Goal: Check status

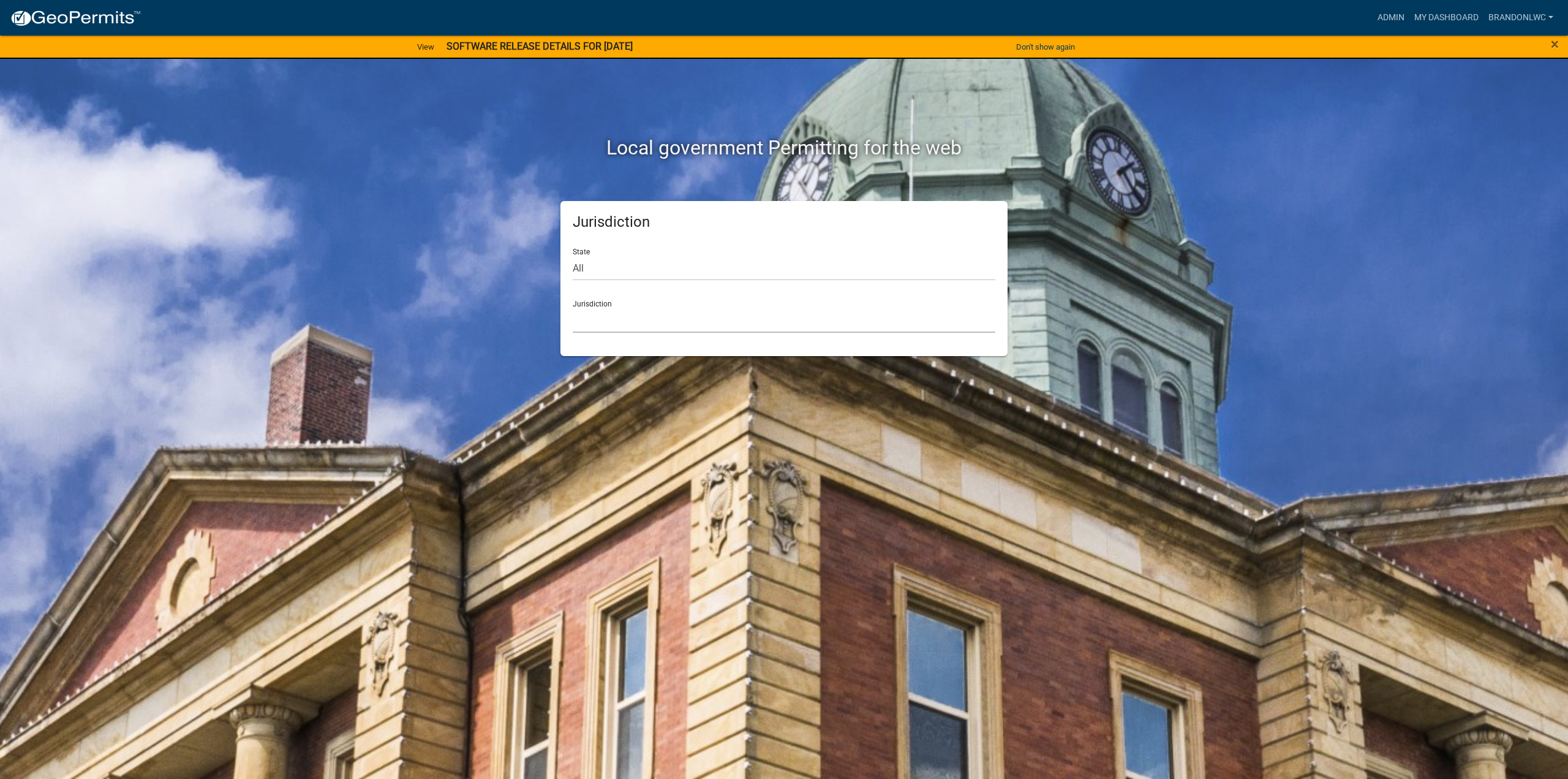
click at [705, 321] on select "[GEOGRAPHIC_DATA], [US_STATE] [GEOGRAPHIC_DATA], [US_STATE][PERSON_NAME][GEOGRA…" at bounding box center [784, 320] width 422 height 25
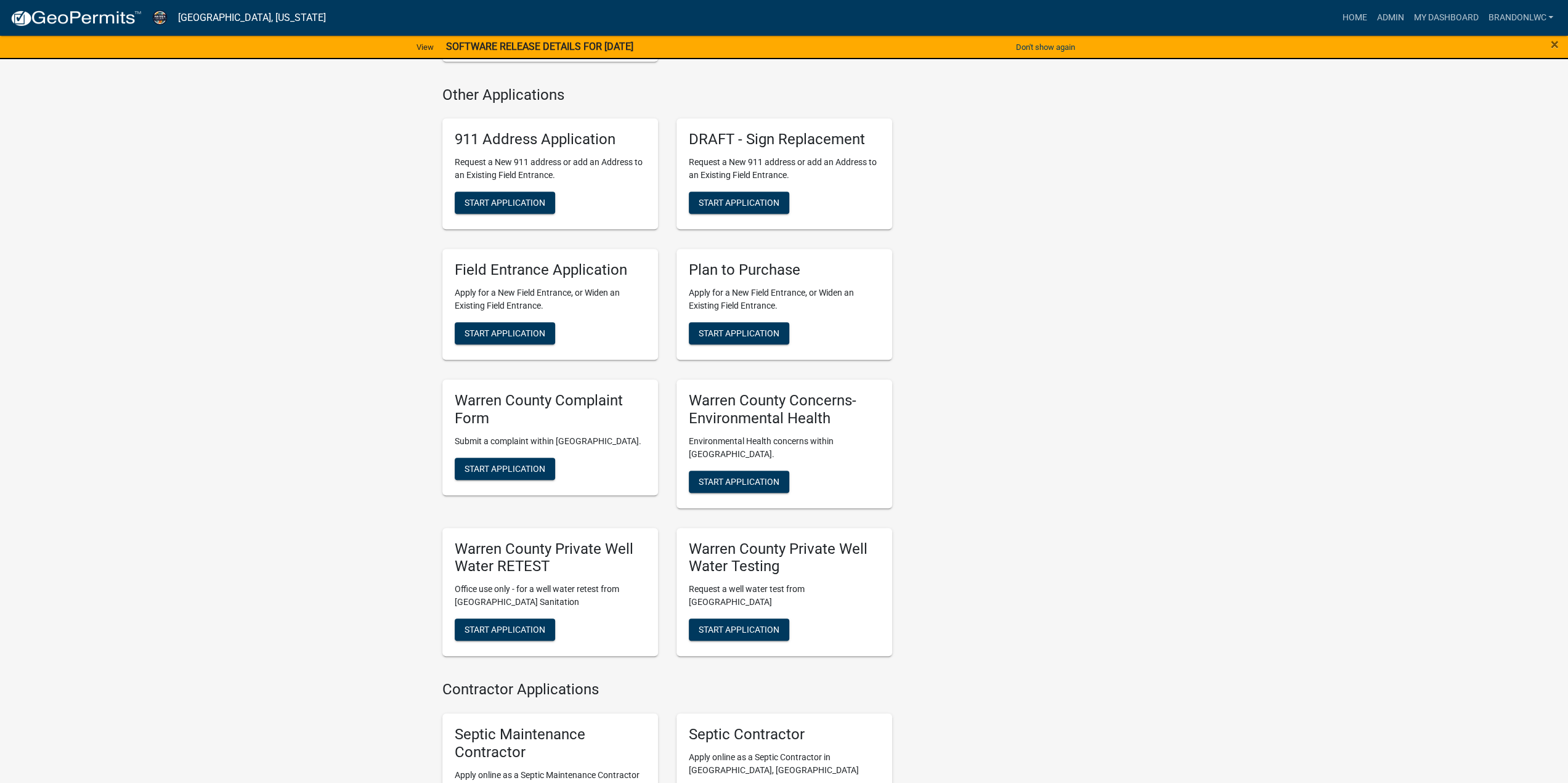
scroll to position [924, 0]
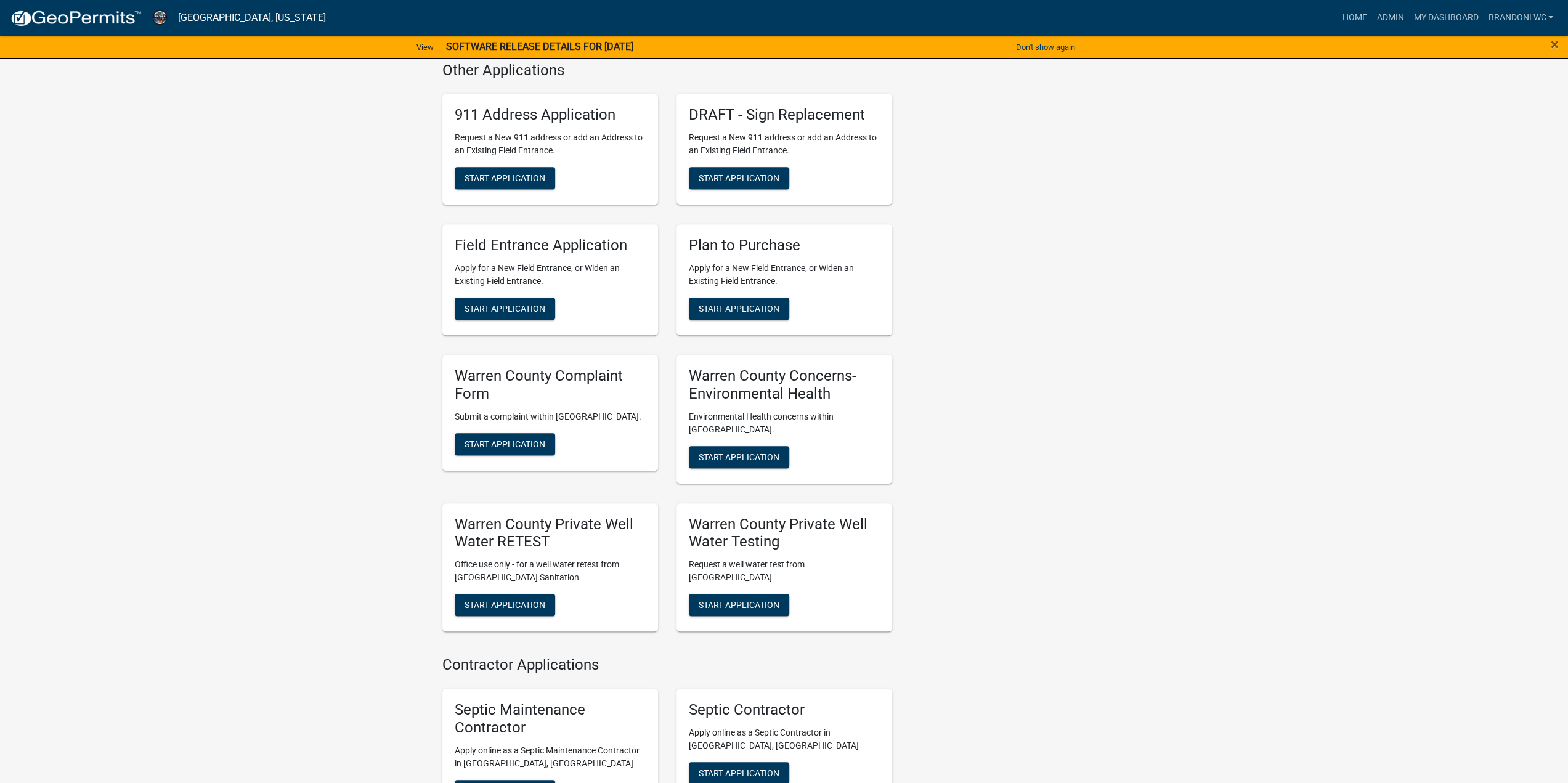
click at [987, 262] on div "Contacts [PERSON_NAME] Zoning Director Contact [PERSON_NAME] Zoning Administrat…" at bounding box center [1018, 76] width 234 height 1793
click at [997, 205] on div "Contacts [PERSON_NAME] Zoning Director Contact [PERSON_NAME] Zoning Administrat…" at bounding box center [1018, 76] width 234 height 1793
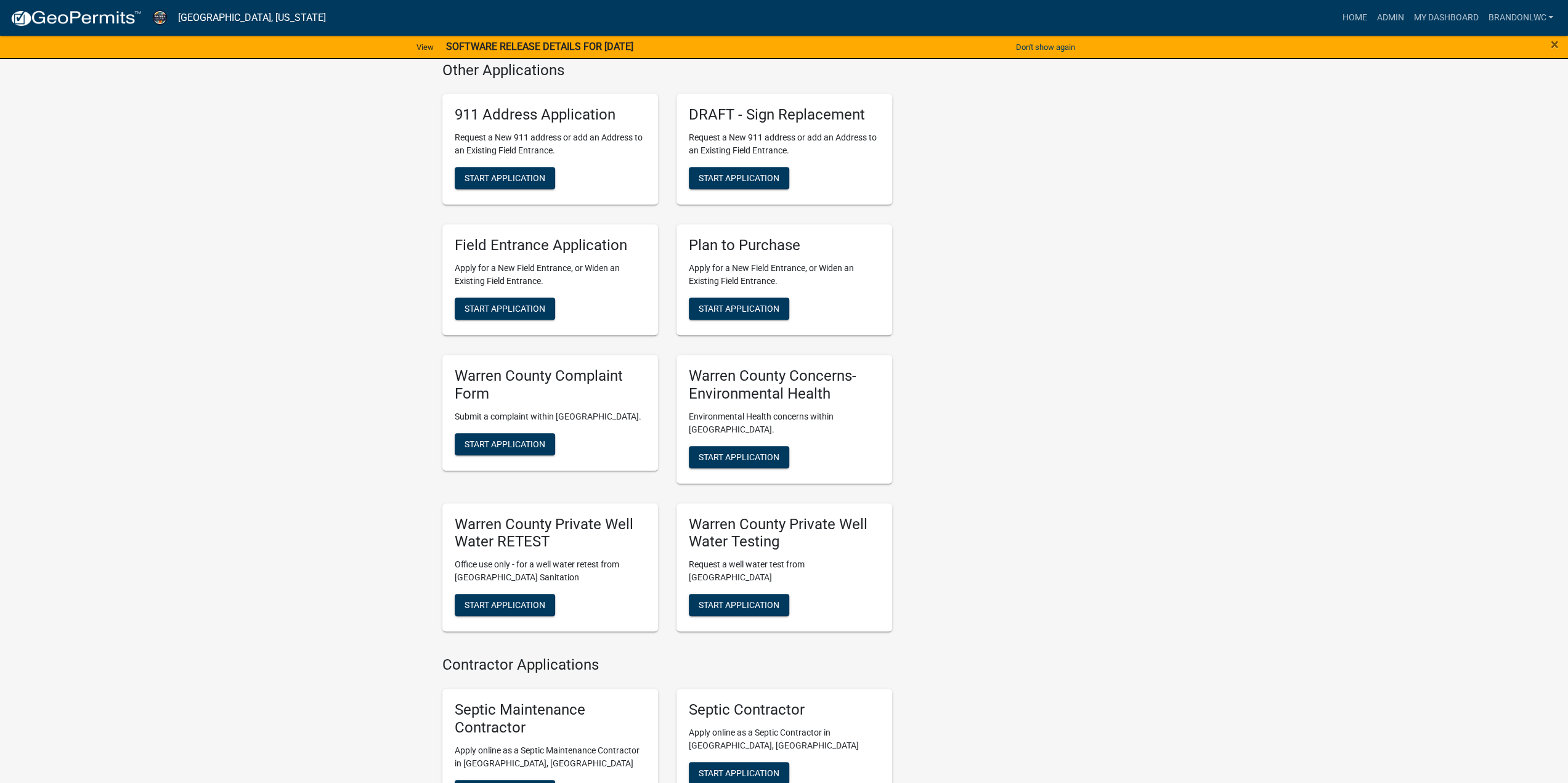
click at [997, 205] on div "Contacts [PERSON_NAME] Zoning Director Contact [PERSON_NAME] Zoning Administrat…" at bounding box center [1018, 76] width 234 height 1793
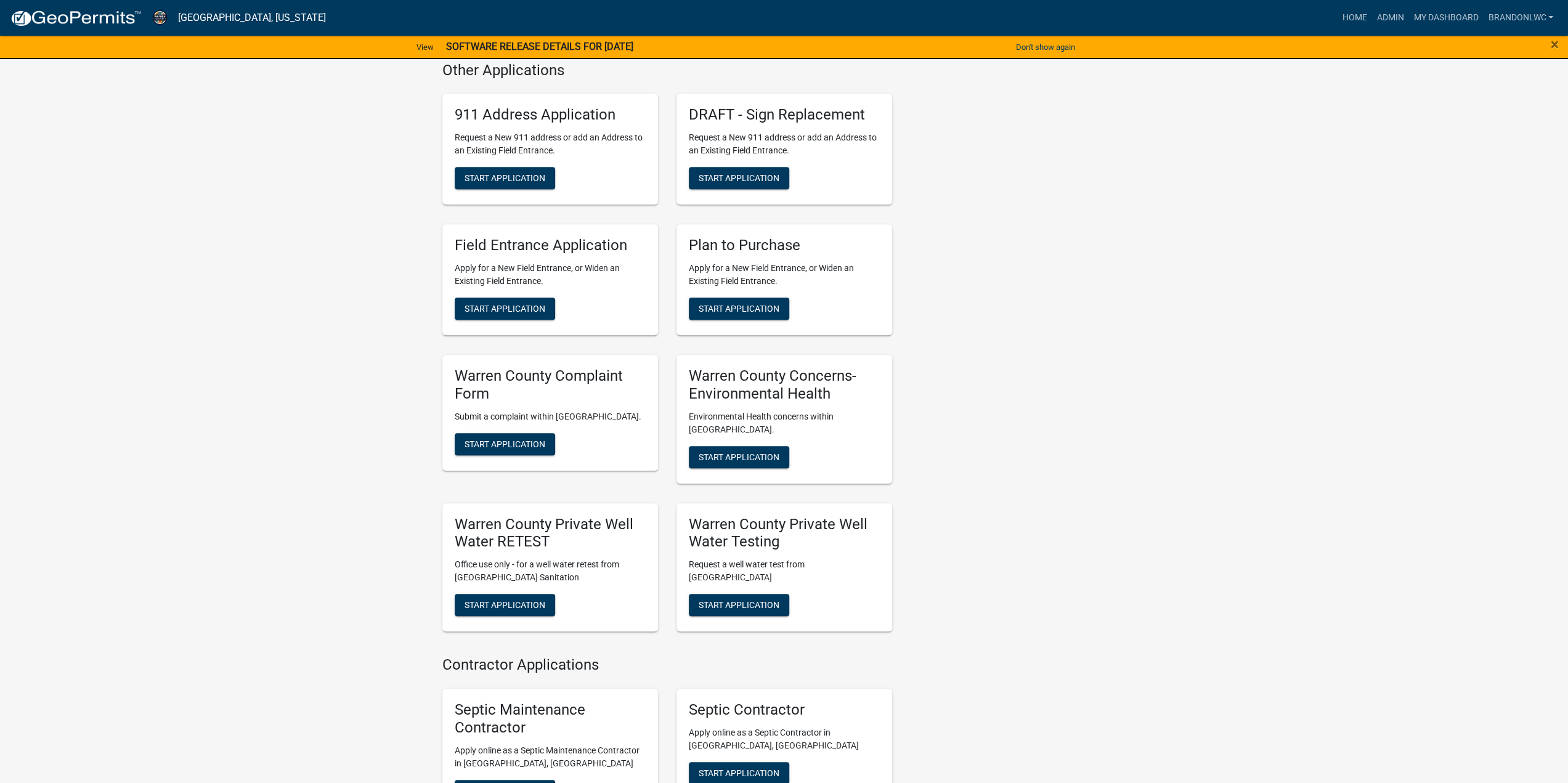
click at [997, 205] on div "Contacts [PERSON_NAME] Zoning Director Contact [PERSON_NAME] Zoning Administrat…" at bounding box center [1018, 76] width 234 height 1793
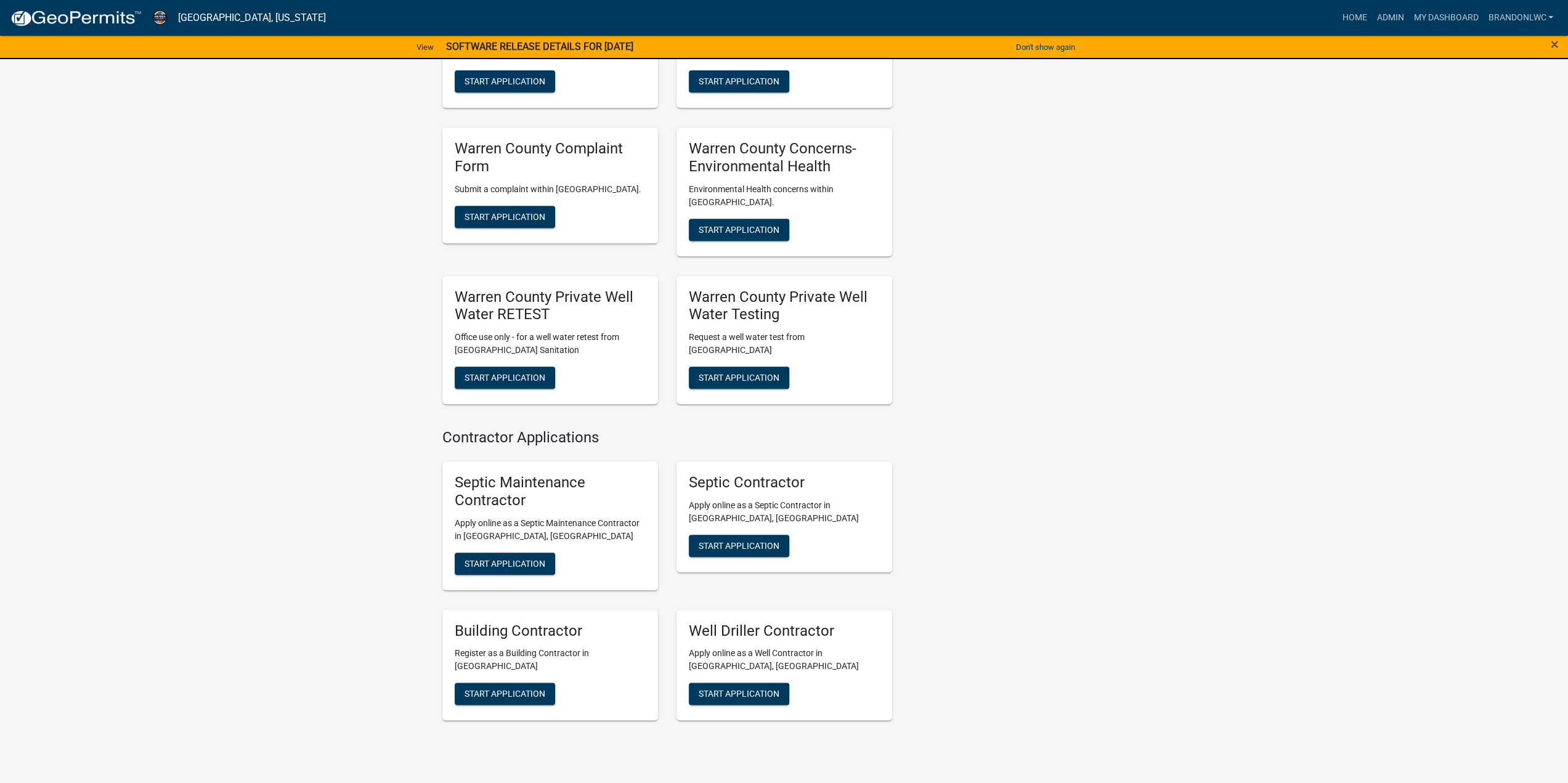
scroll to position [1194, 0]
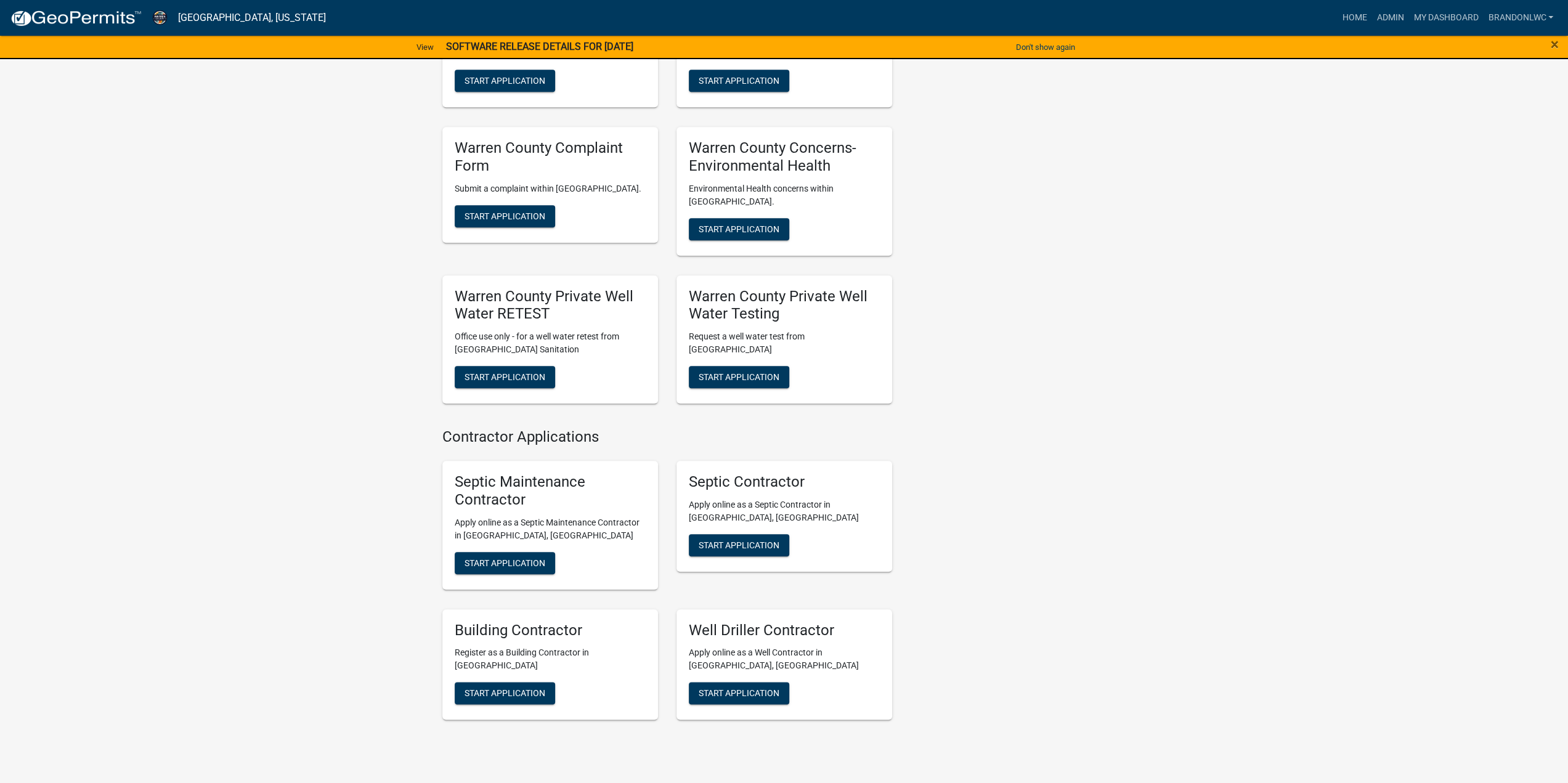
scroll to position [1132, 0]
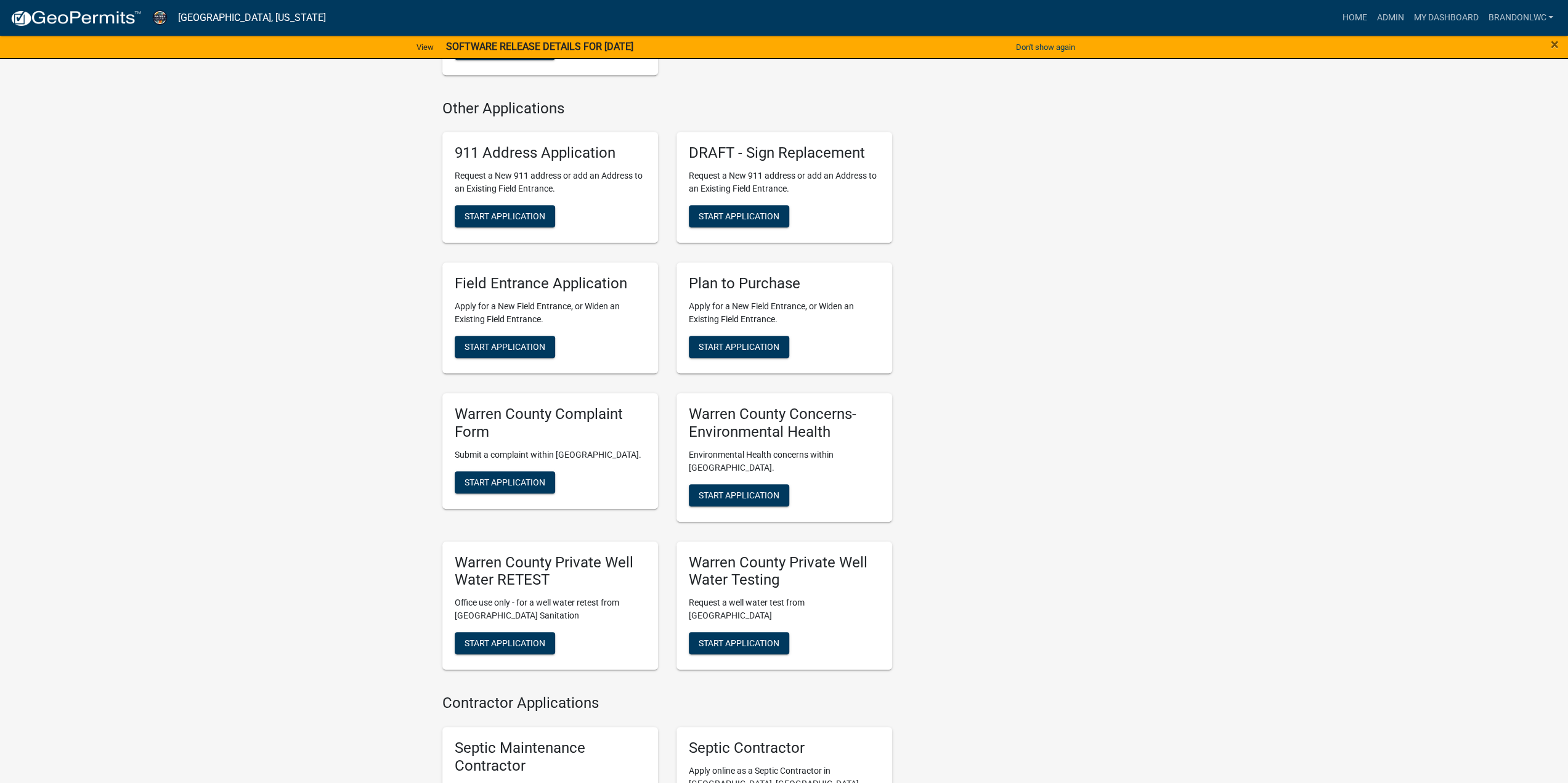
scroll to position [824, 0]
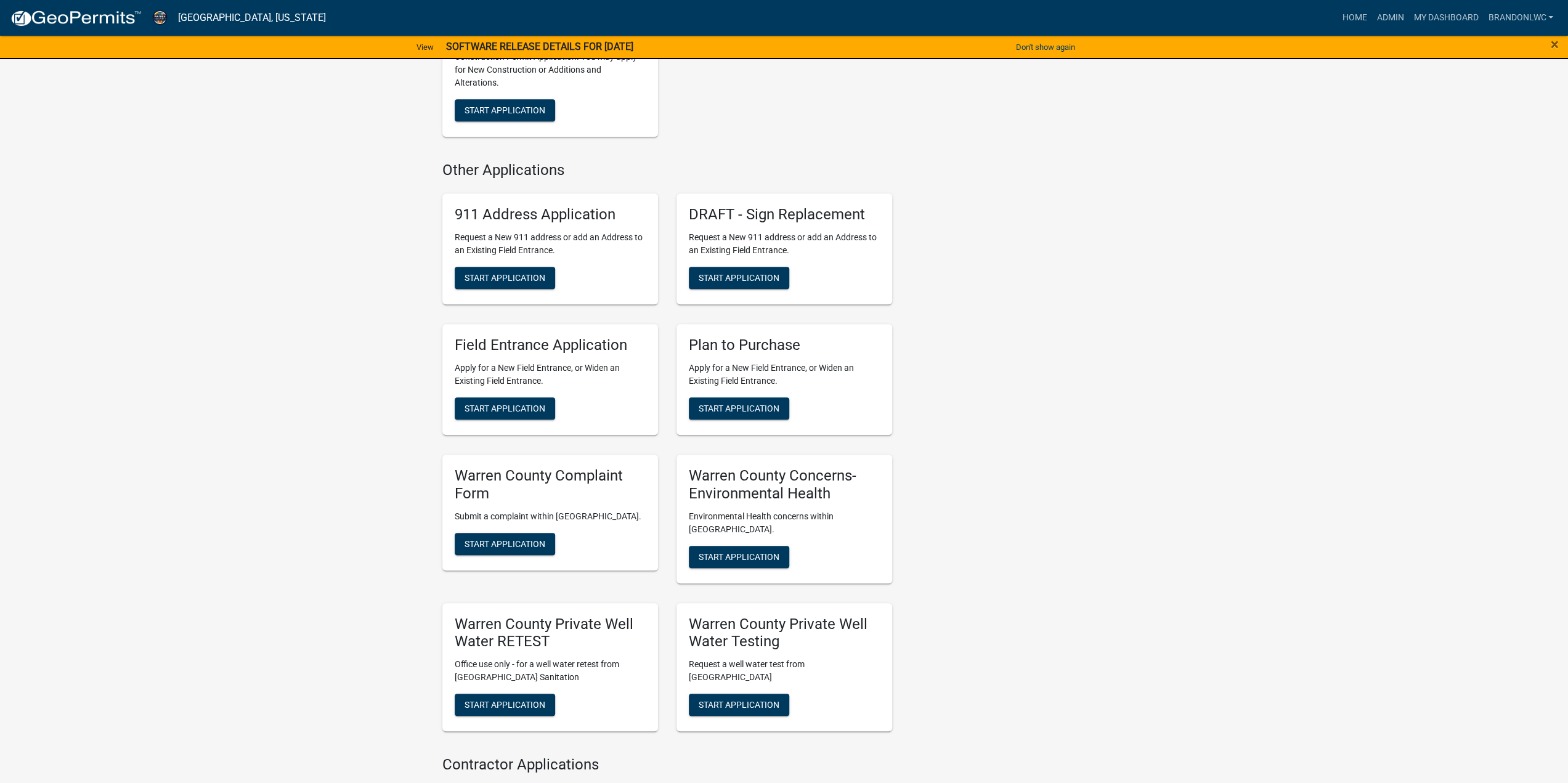
click at [1004, 259] on div "Contacts [PERSON_NAME] Zoning Director Contact [PERSON_NAME] Zoning Administrat…" at bounding box center [1018, 176] width 234 height 1793
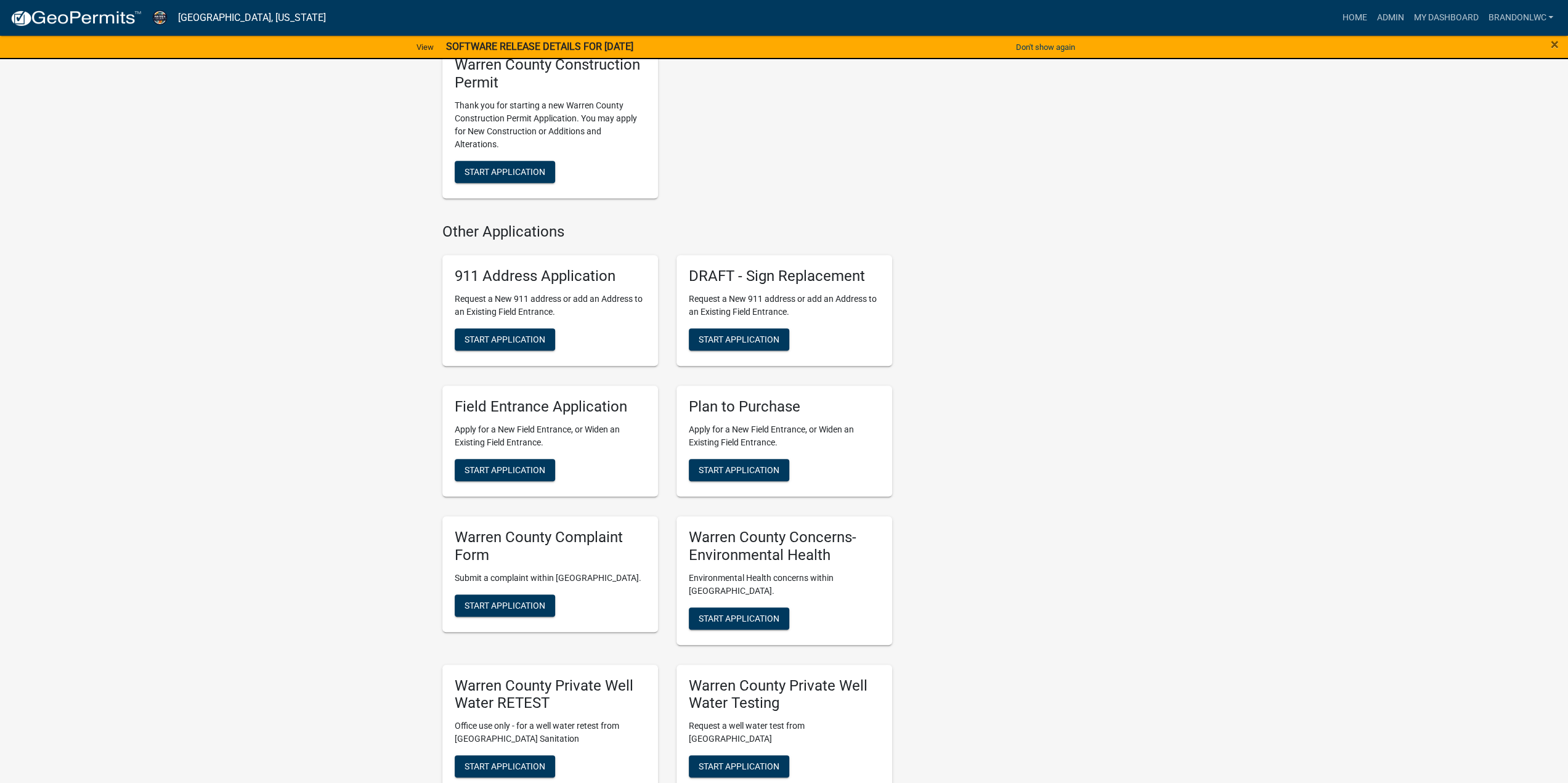
scroll to position [701, 0]
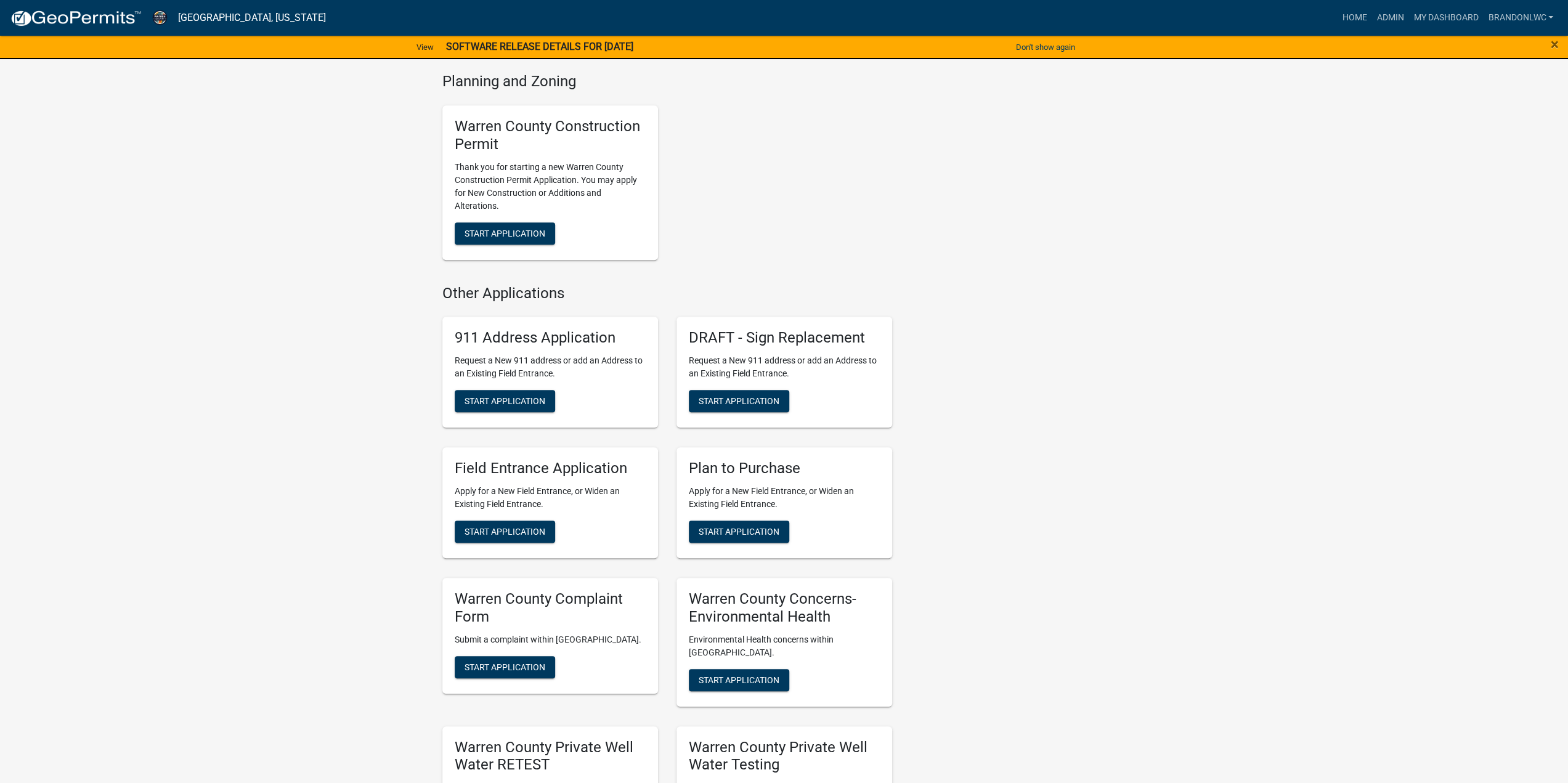
click at [1004, 259] on div "Contacts [PERSON_NAME] Zoning Director Contact [PERSON_NAME] Zoning Administrat…" at bounding box center [1018, 299] width 234 height 1793
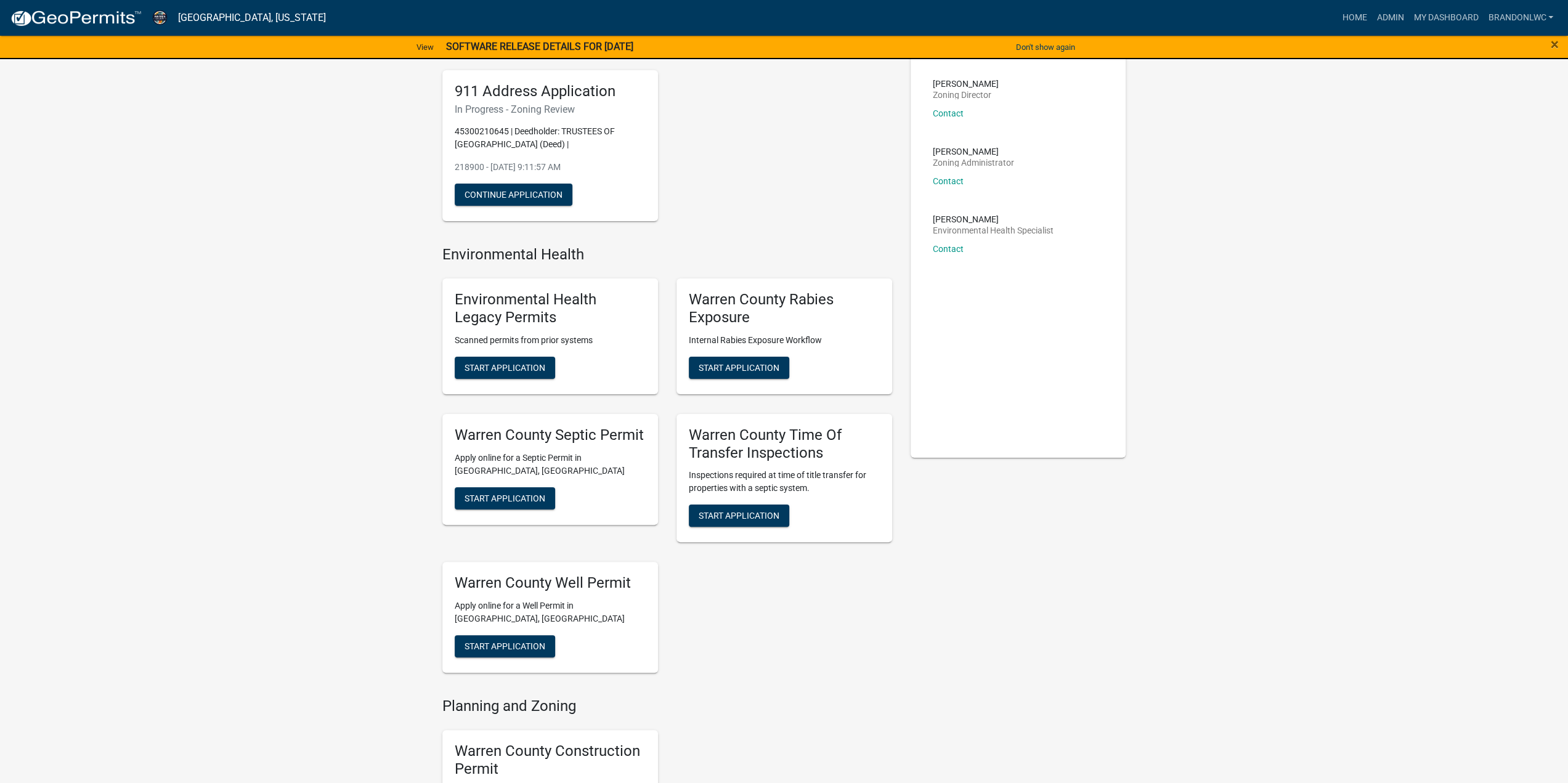
scroll to position [0, 0]
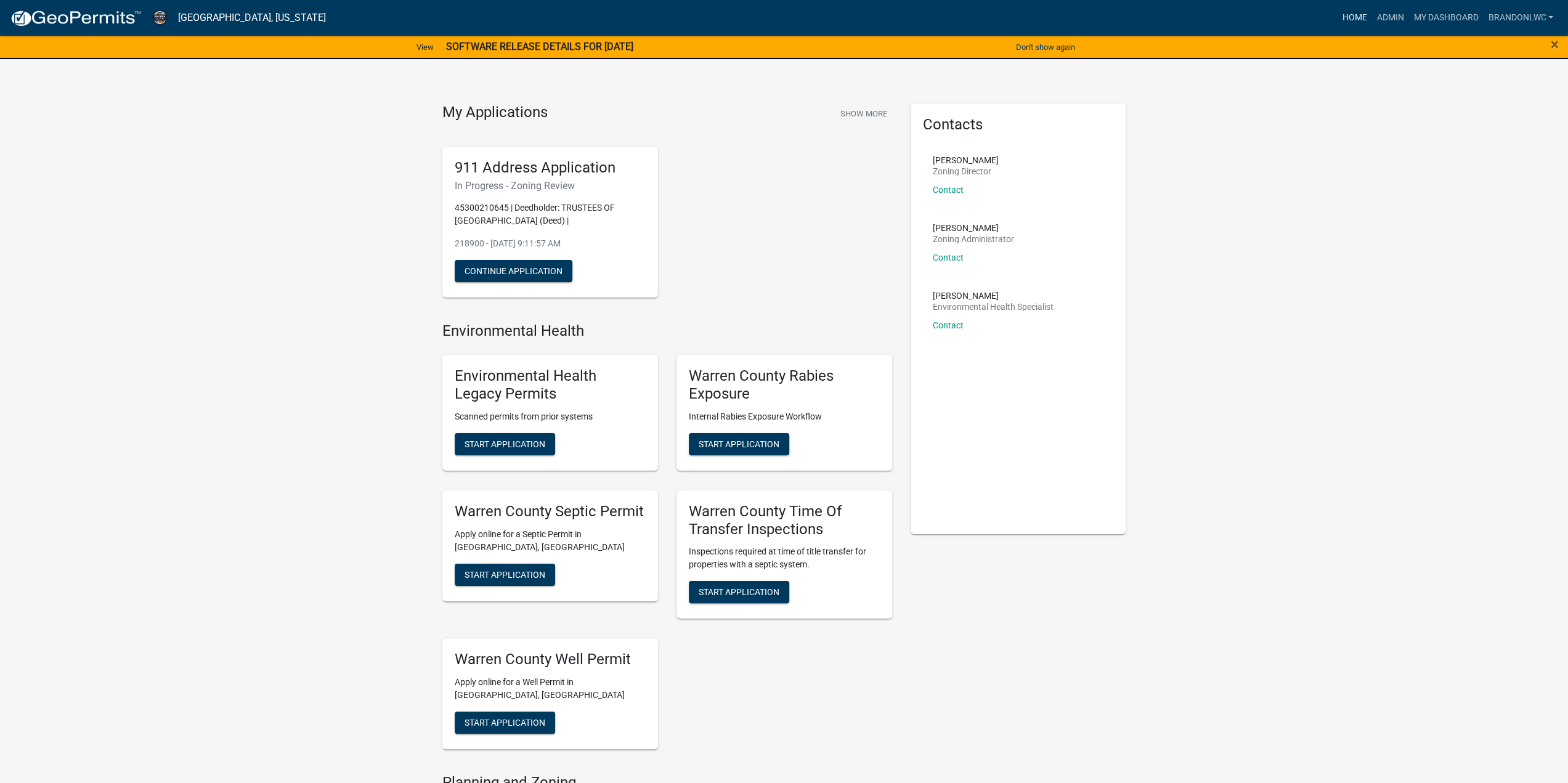
click at [1356, 11] on link "Home" at bounding box center [1354, 18] width 35 height 24
click at [1398, 21] on link "Admin" at bounding box center [1390, 18] width 37 height 24
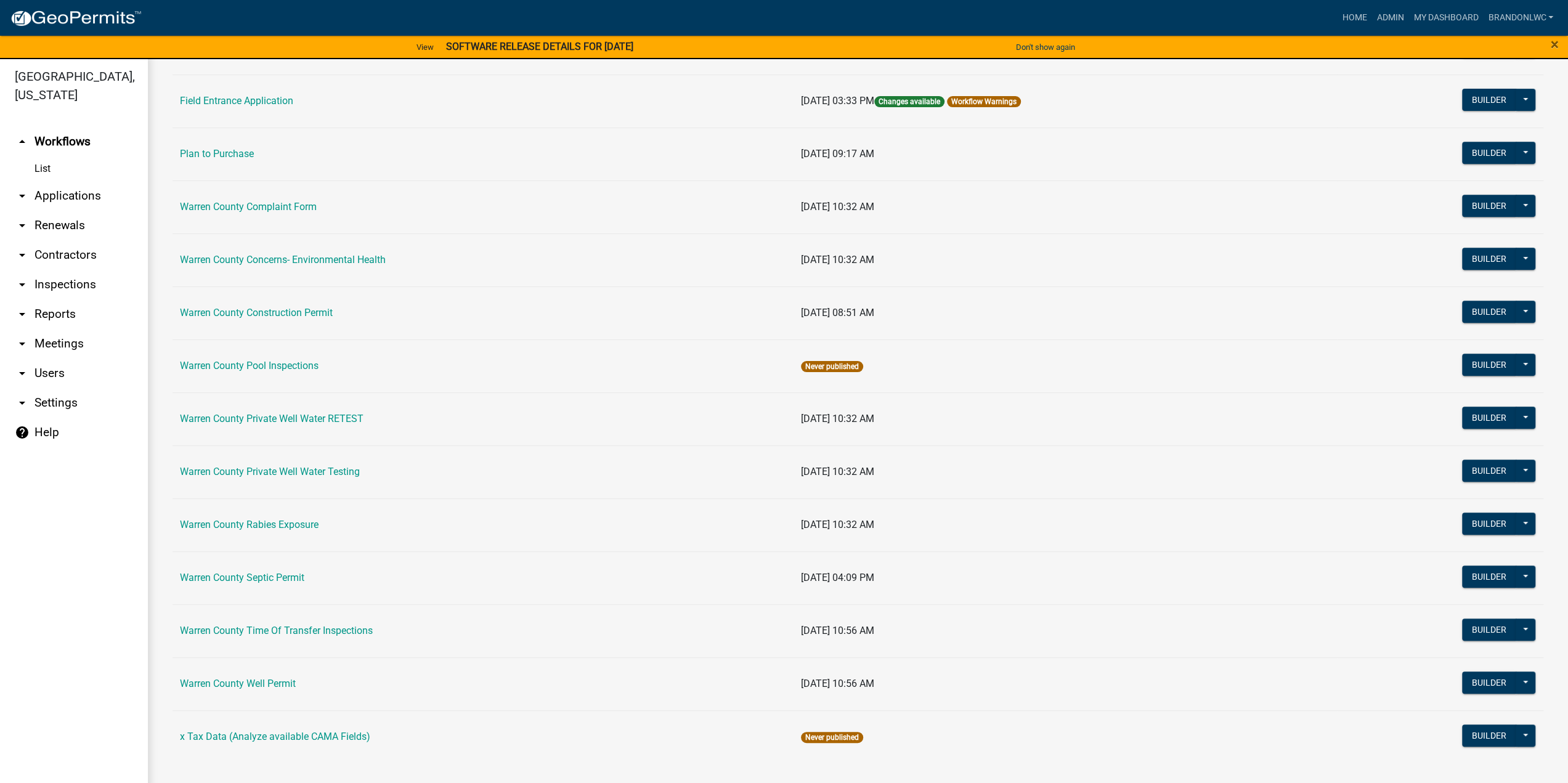
scroll to position [15, 0]
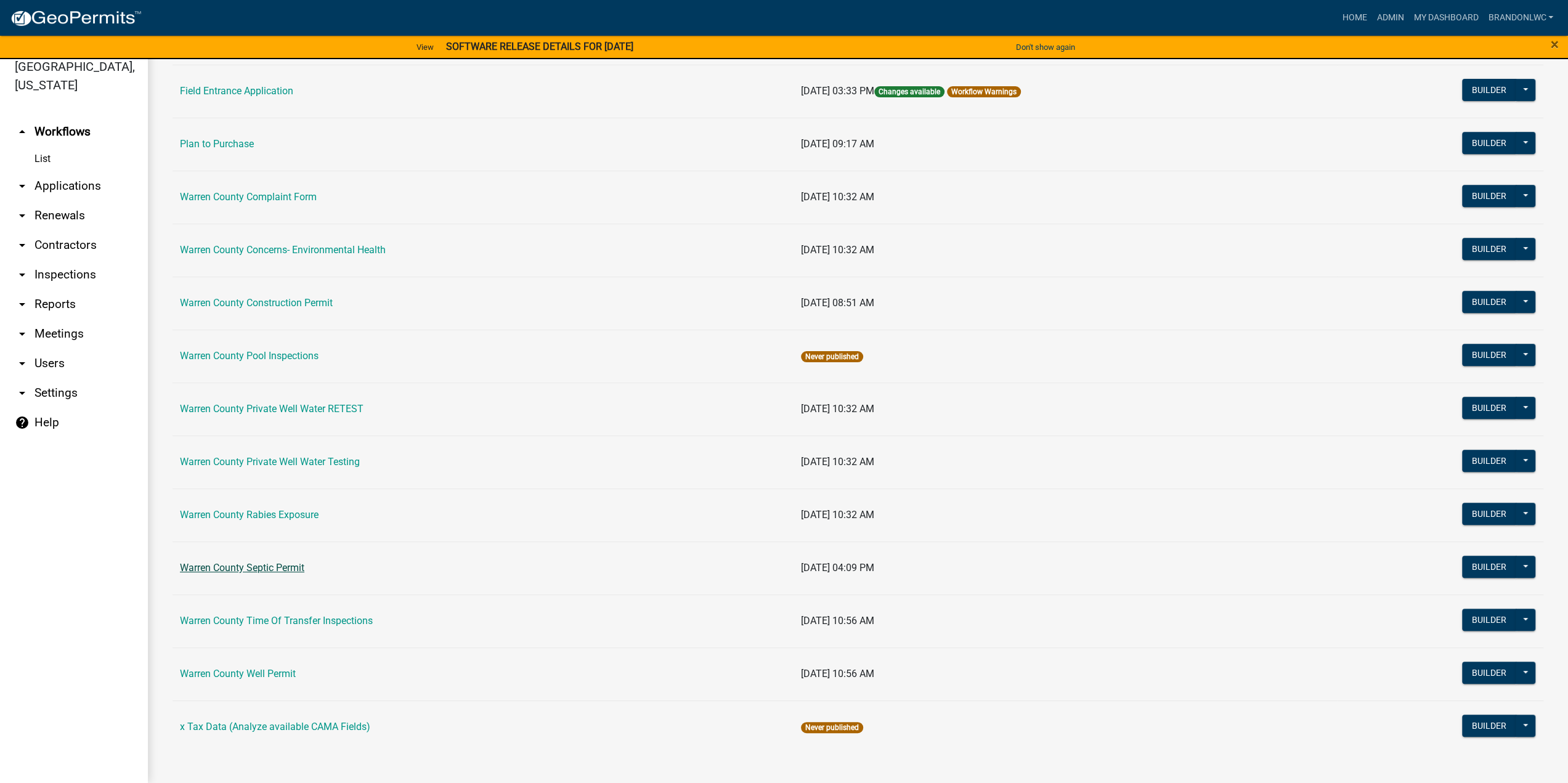
click at [263, 564] on link "Warren County Septic Permit" at bounding box center [241, 567] width 124 height 12
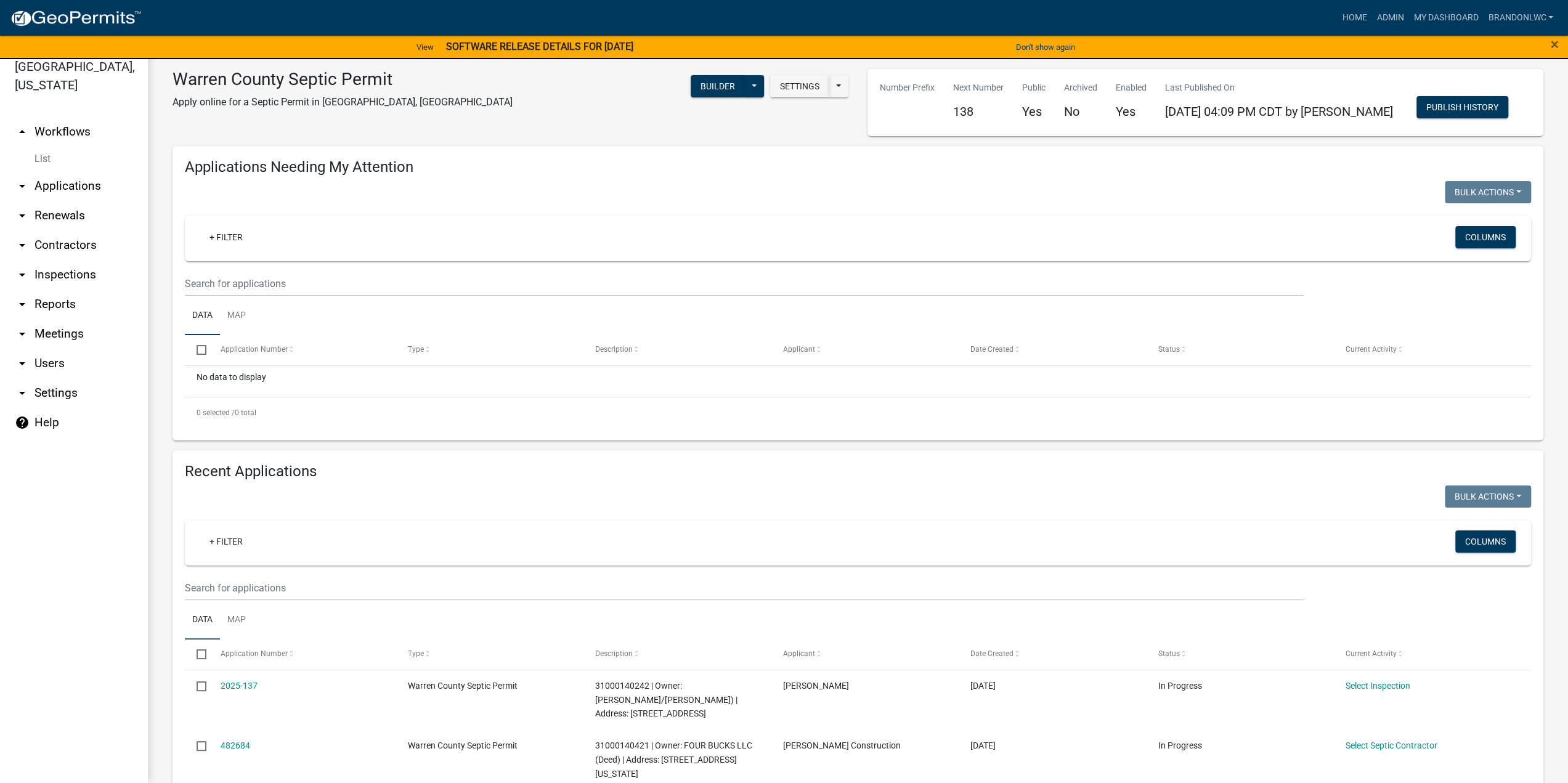
click at [554, 110] on div "Settings Start Application URL Start Application URL With Parcel ID Builder Pub…" at bounding box center [690, 94] width 336 height 51
click at [522, 116] on div "Settings Start Application URL Start Application URL With Parcel ID Builder Pub…" at bounding box center [690, 94] width 336 height 51
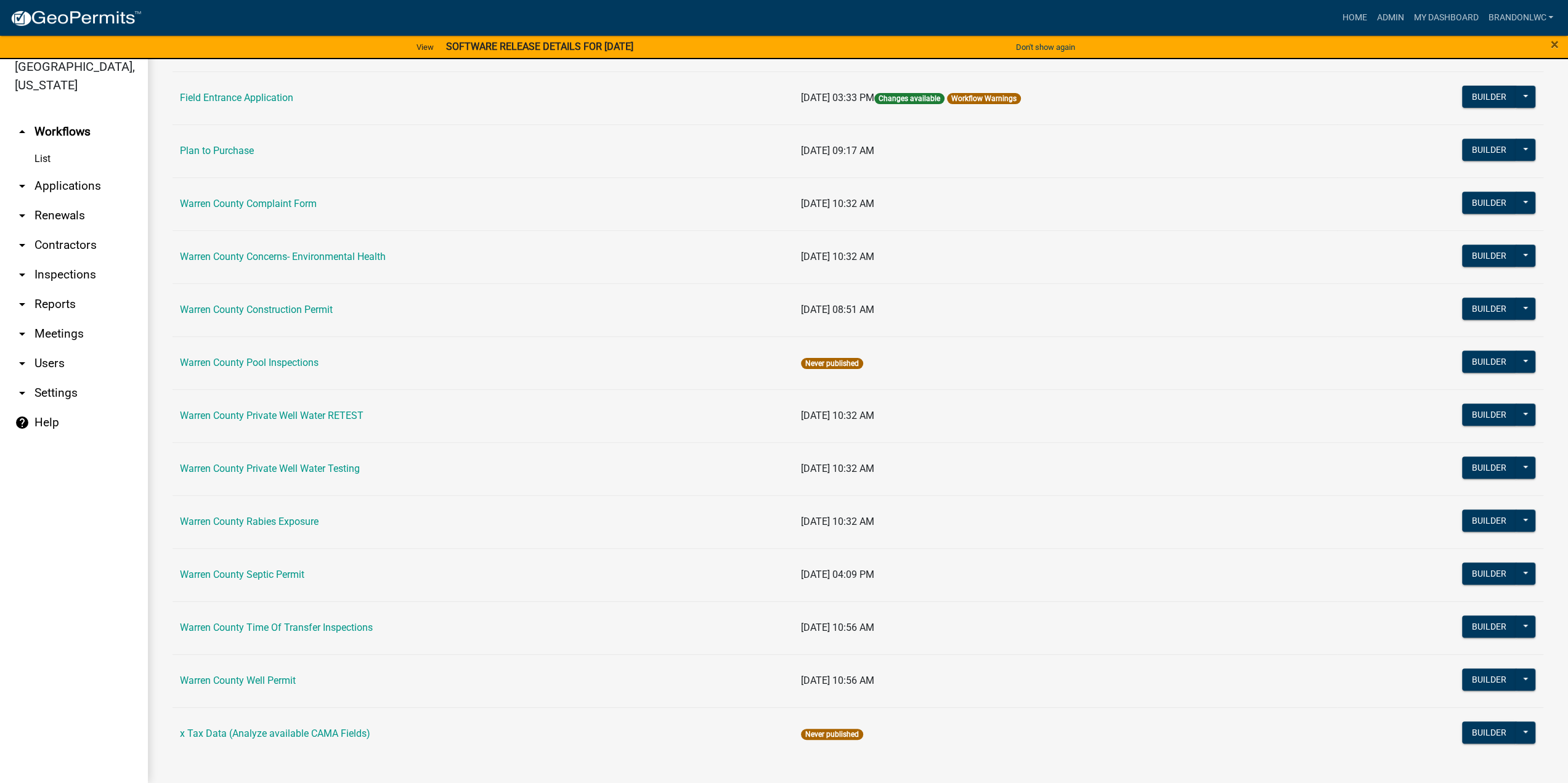
scroll to position [528, 0]
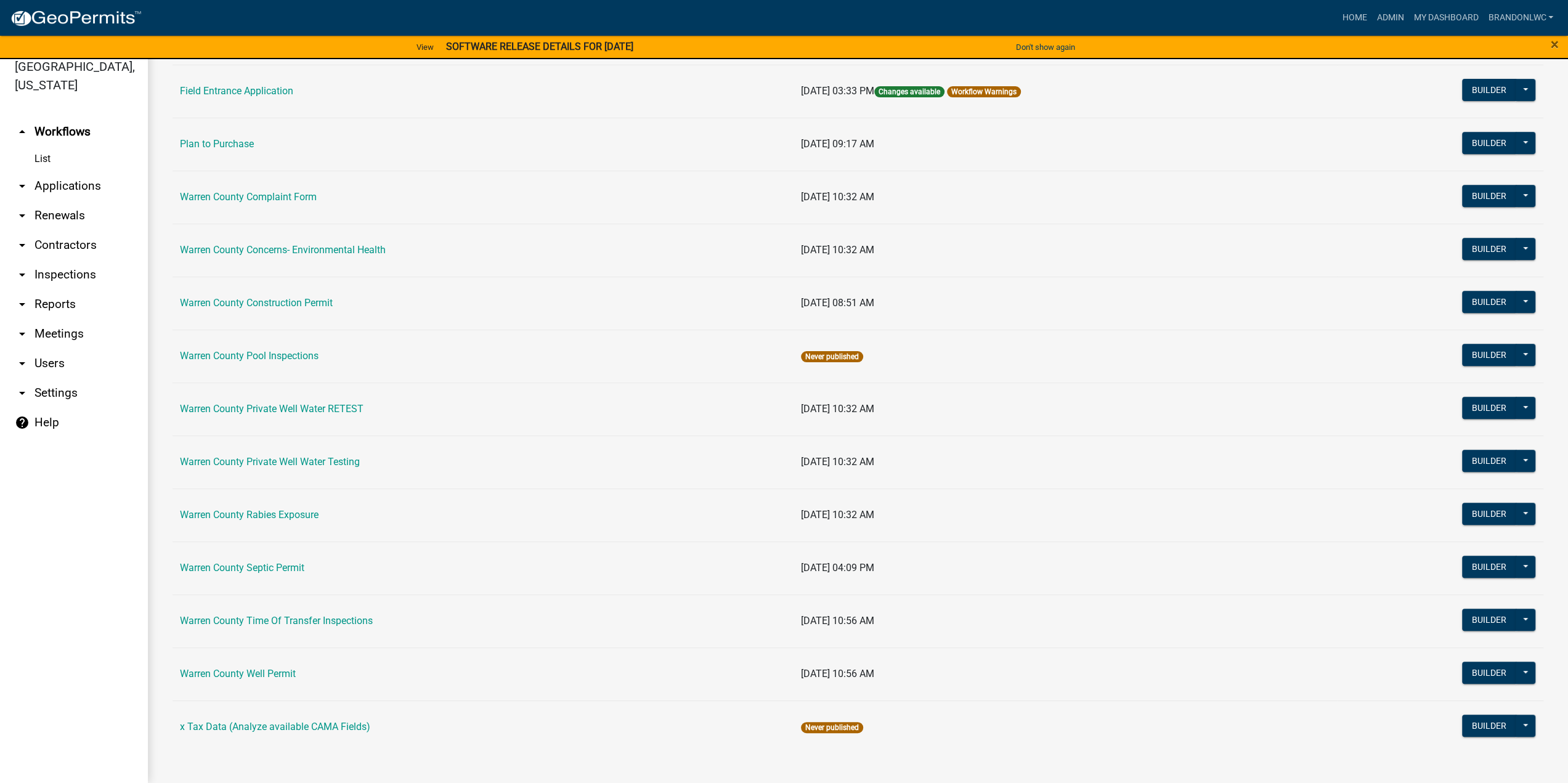
click at [267, 570] on td "Warren County Septic Permit" at bounding box center [483, 568] width 621 height 53
click at [270, 567] on link "Warren County Septic Permit" at bounding box center [241, 567] width 124 height 12
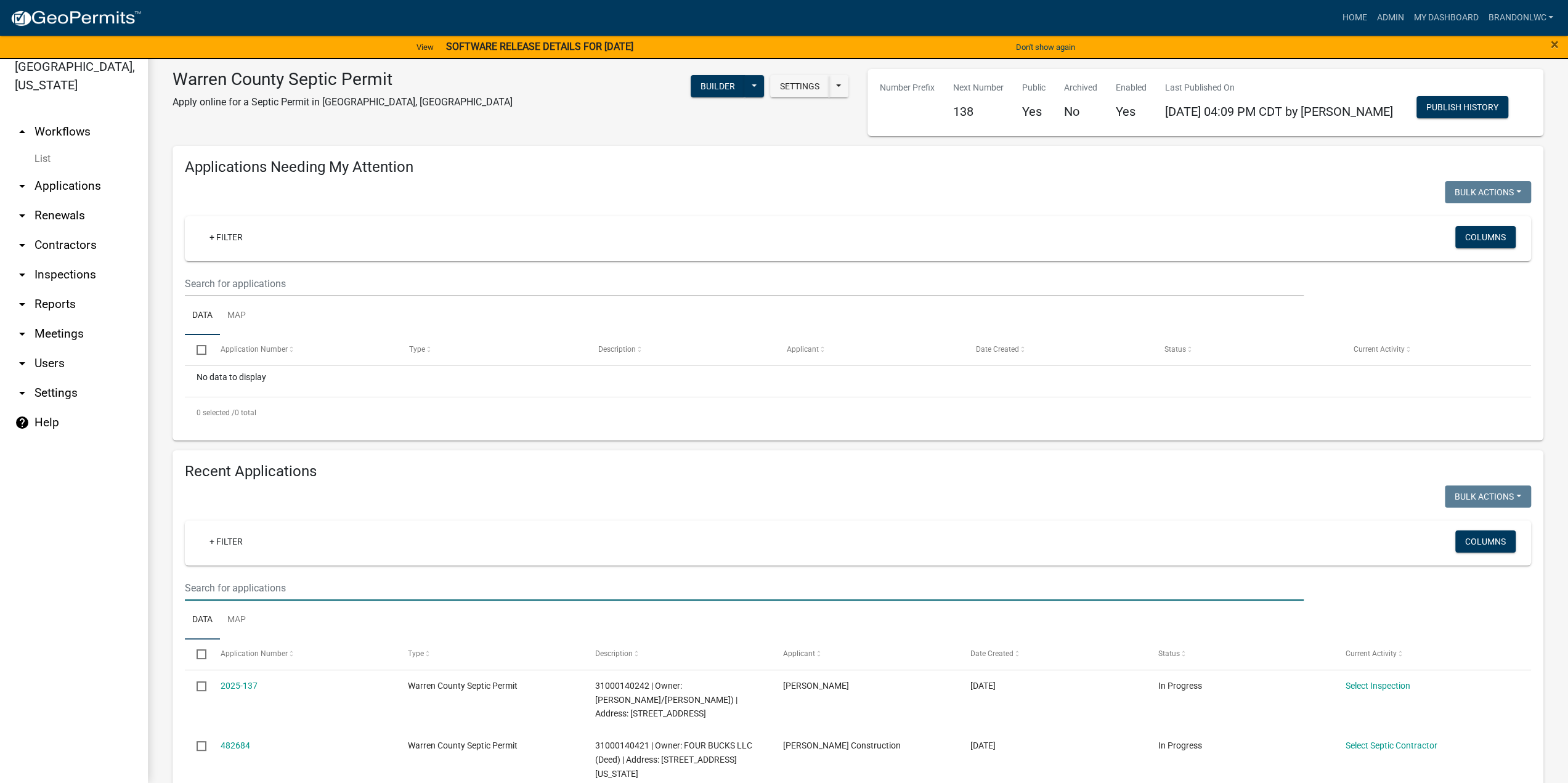
click at [321, 587] on input "text" at bounding box center [744, 588] width 1119 height 25
click at [112, 465] on ul "arrow_drop_up Workflows List arrow_drop_down Applications Search by Parcel Sear…" at bounding box center [74, 445] width 148 height 676
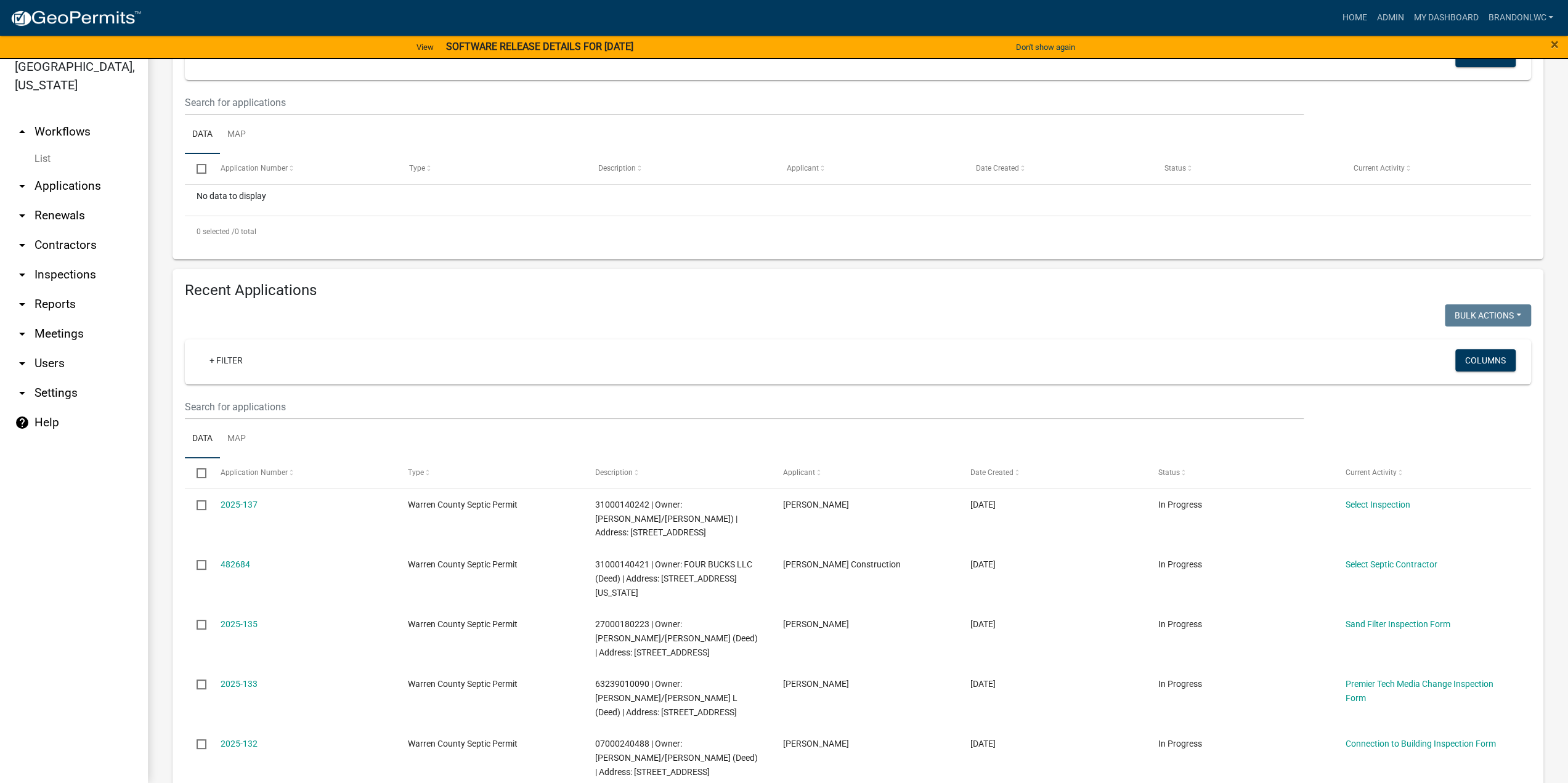
scroll to position [185, 0]
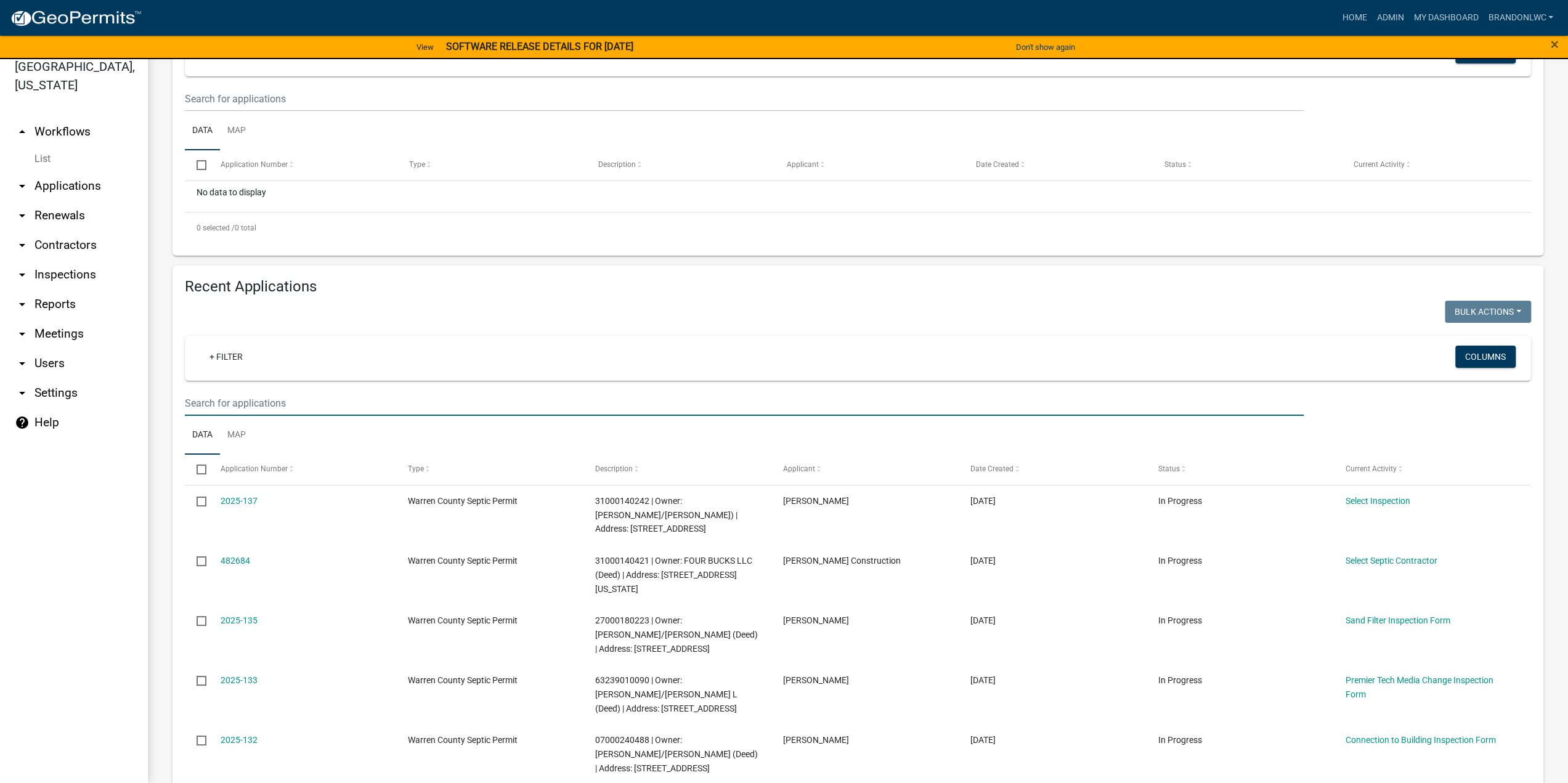
click at [350, 408] on input "text" at bounding box center [744, 403] width 1119 height 25
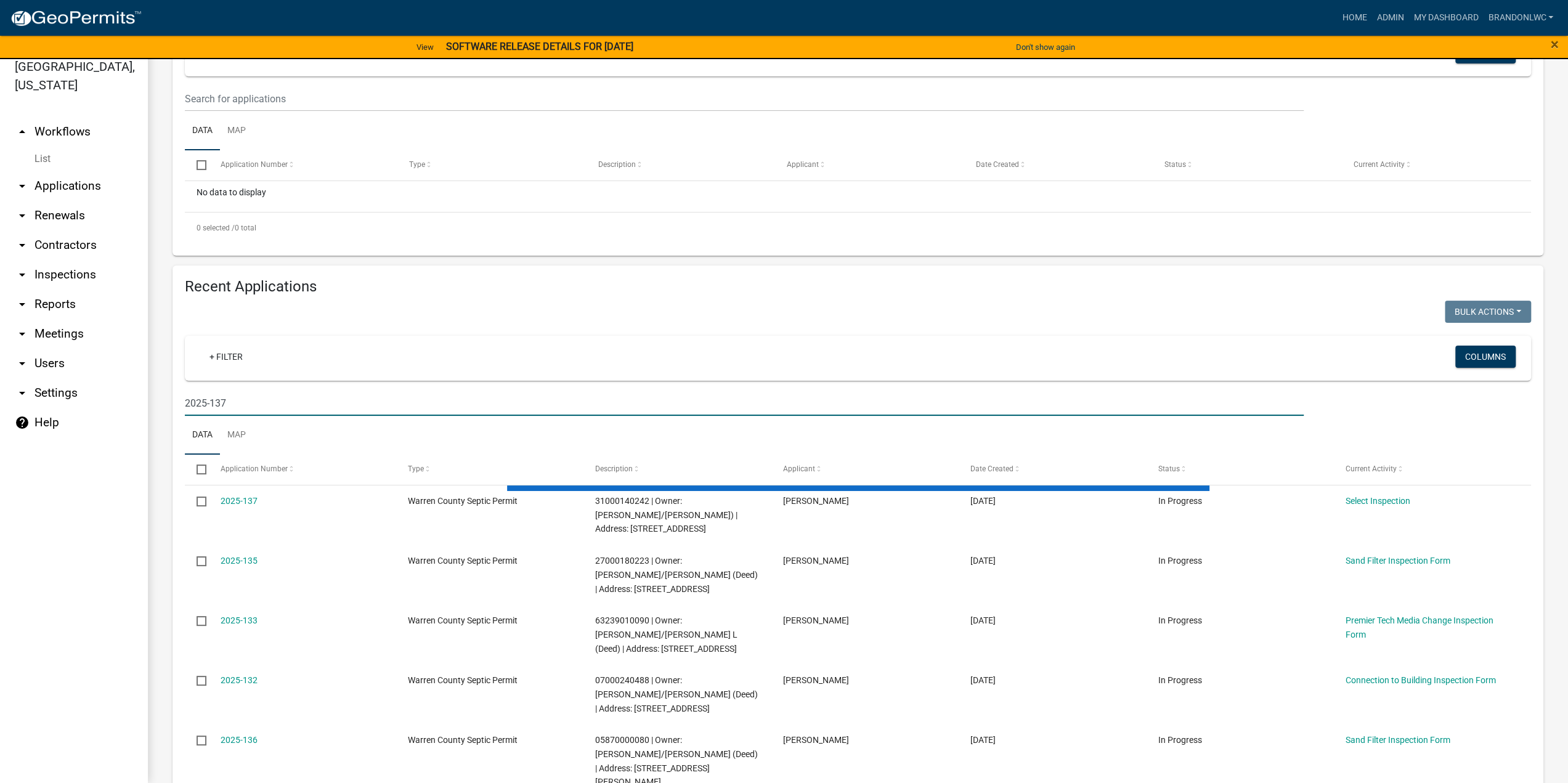
scroll to position [18, 0]
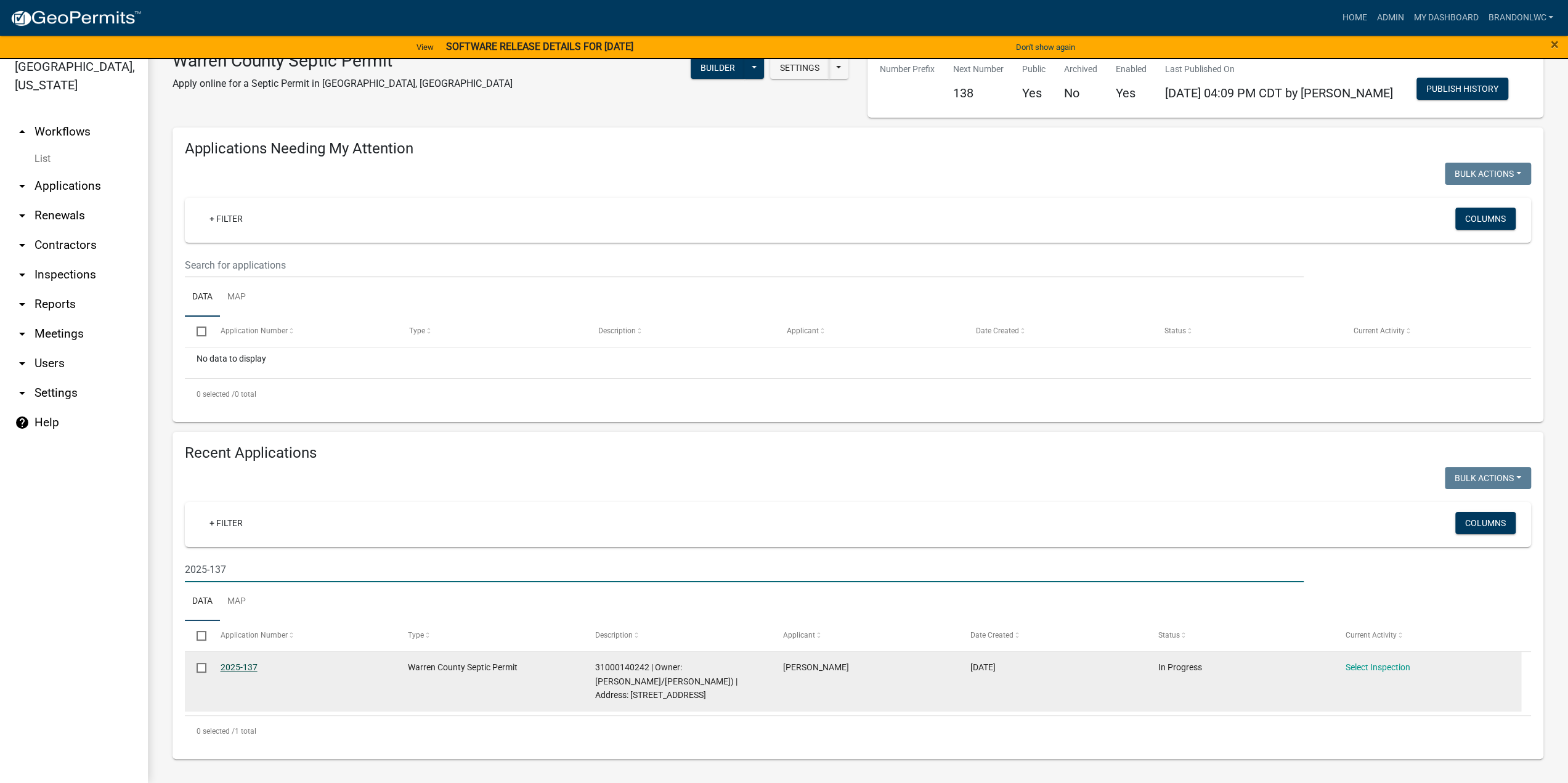
type input "2025-137"
click at [232, 668] on link "2025-137" at bounding box center [239, 667] width 37 height 10
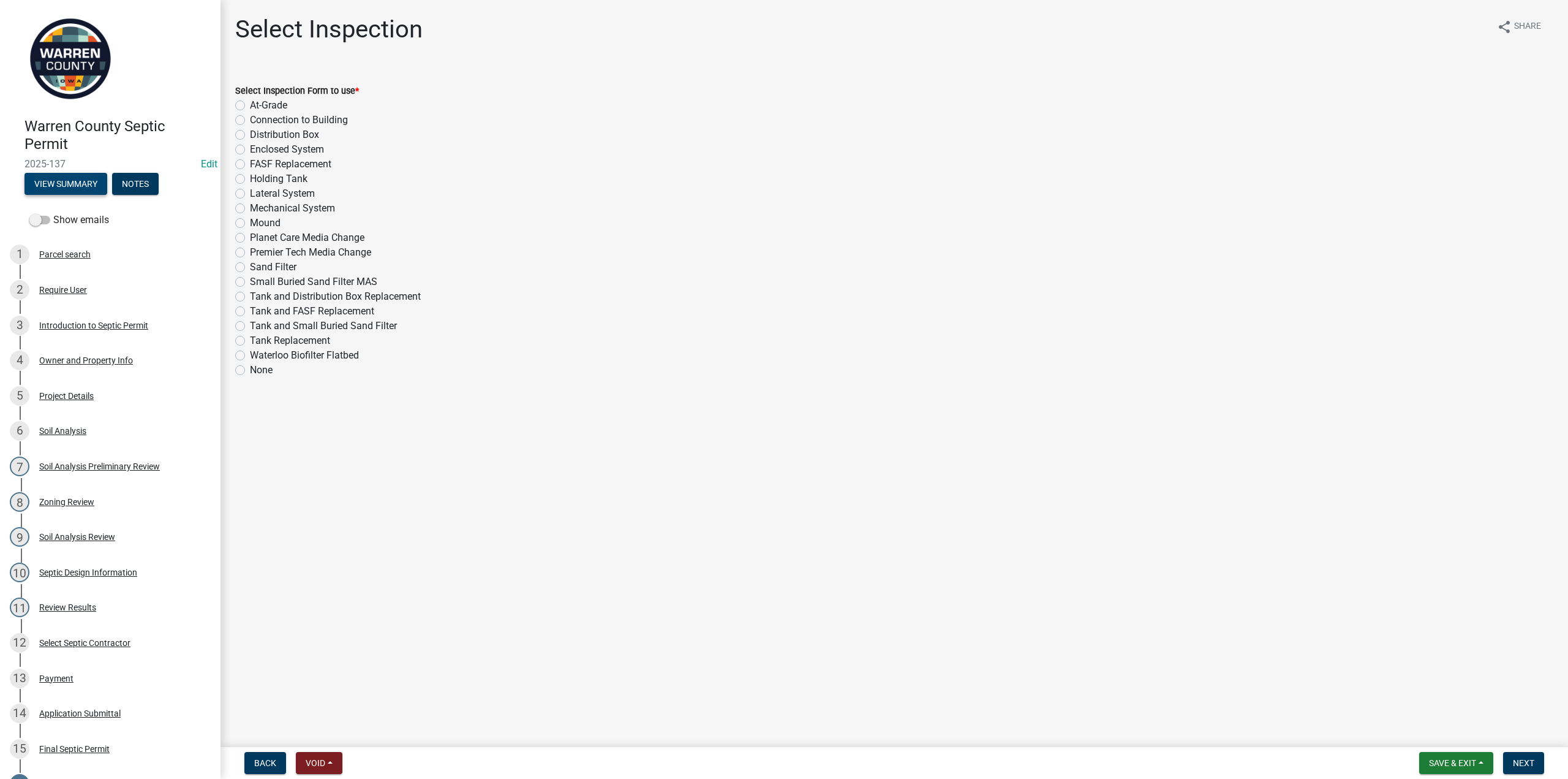
click at [79, 183] on button "View Summary" at bounding box center [65, 184] width 83 height 22
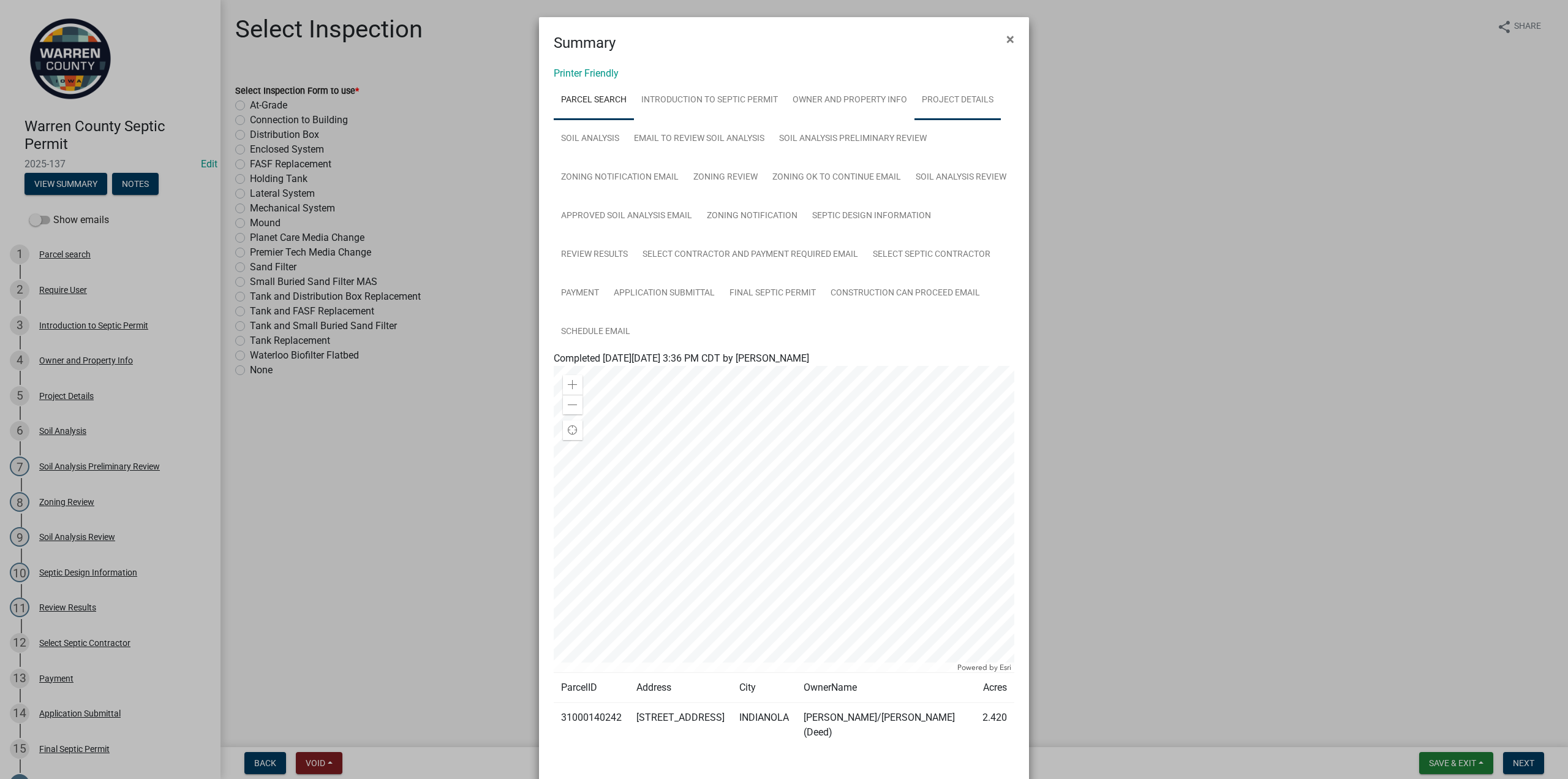
click at [927, 100] on link "Project Details" at bounding box center [958, 100] width 86 height 40
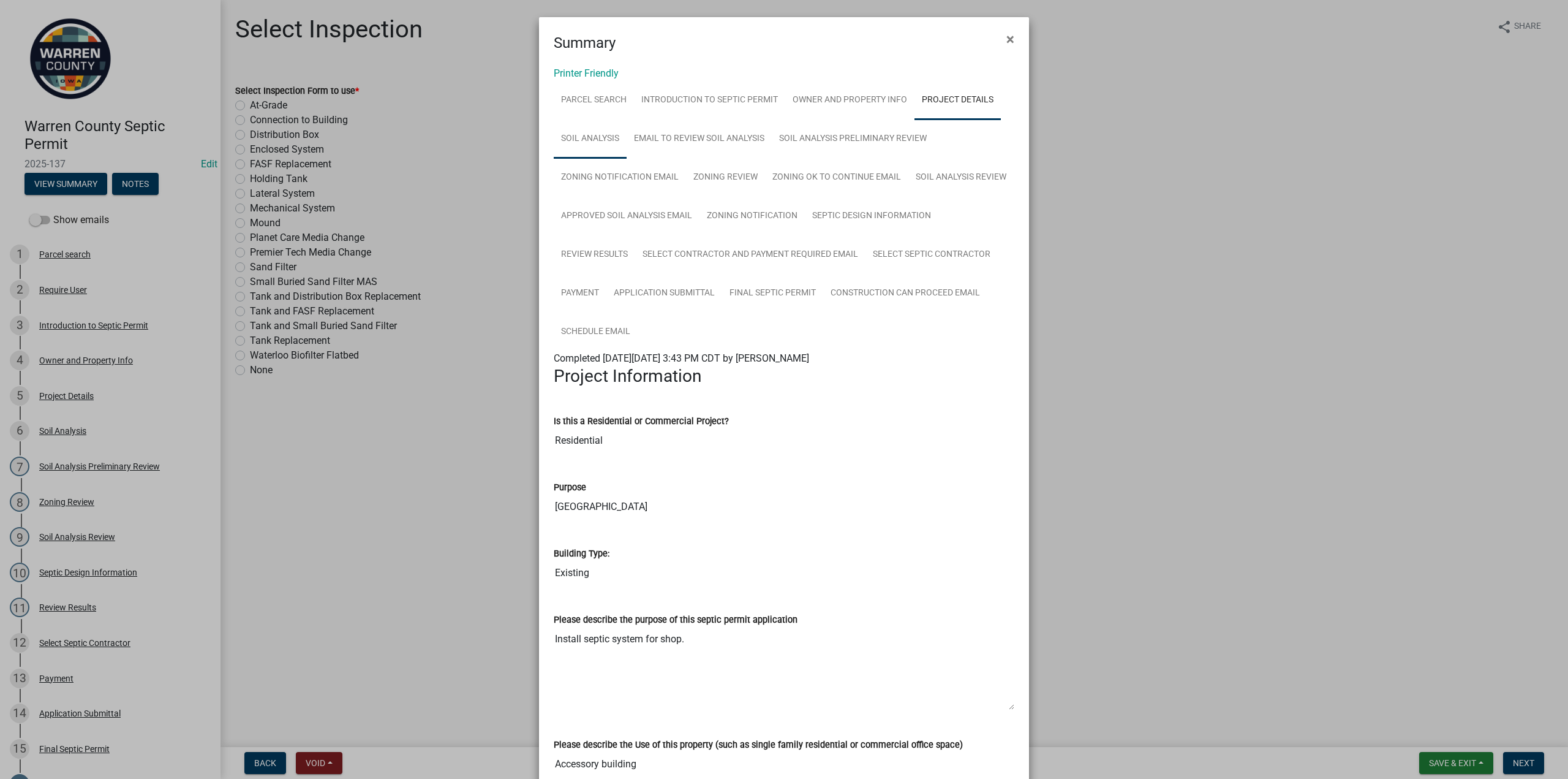
click at [596, 141] on link "Soil Analysis" at bounding box center [590, 139] width 73 height 40
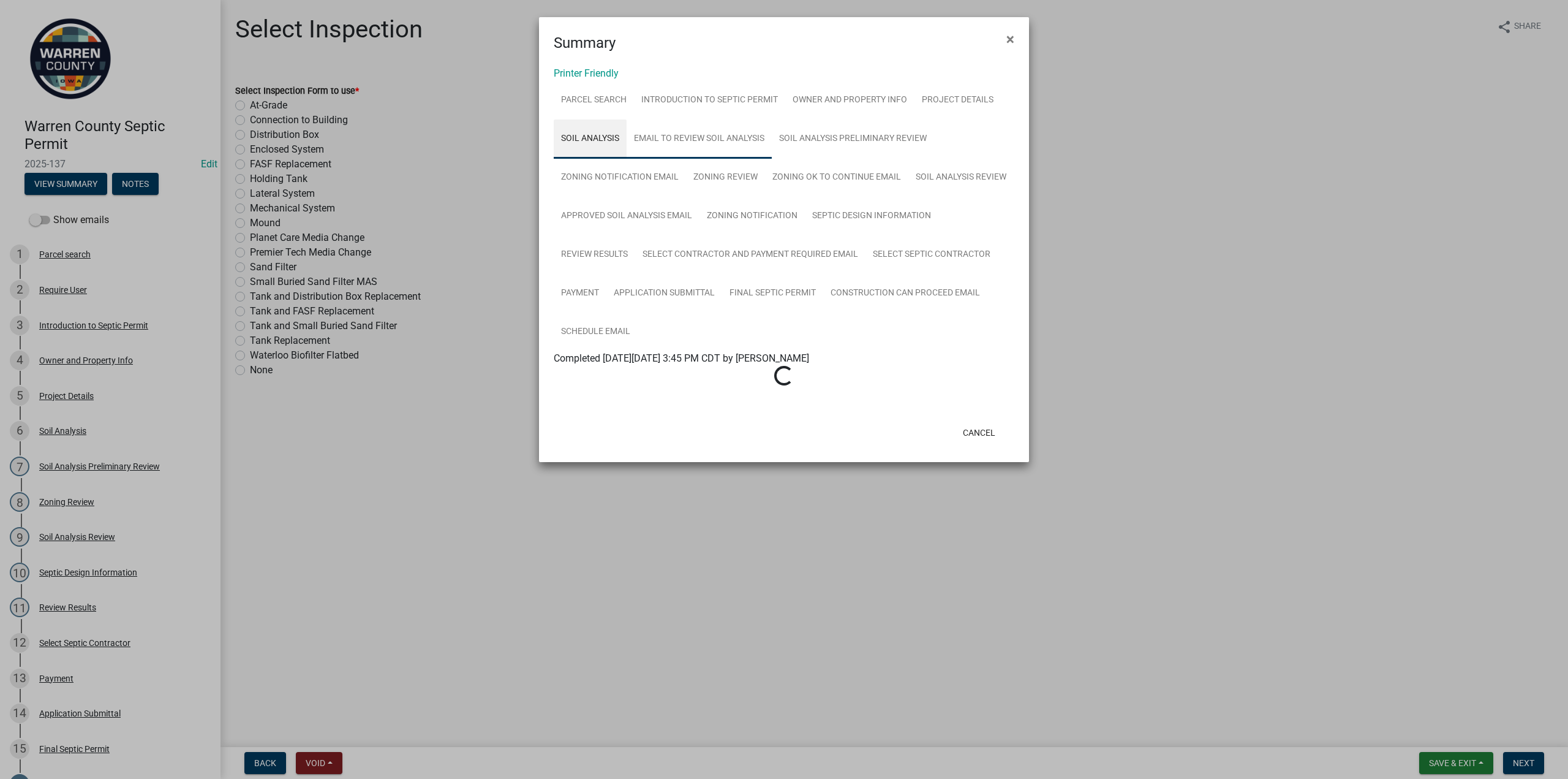
click at [665, 143] on link "Email to Review Soil Analysis" at bounding box center [699, 139] width 145 height 40
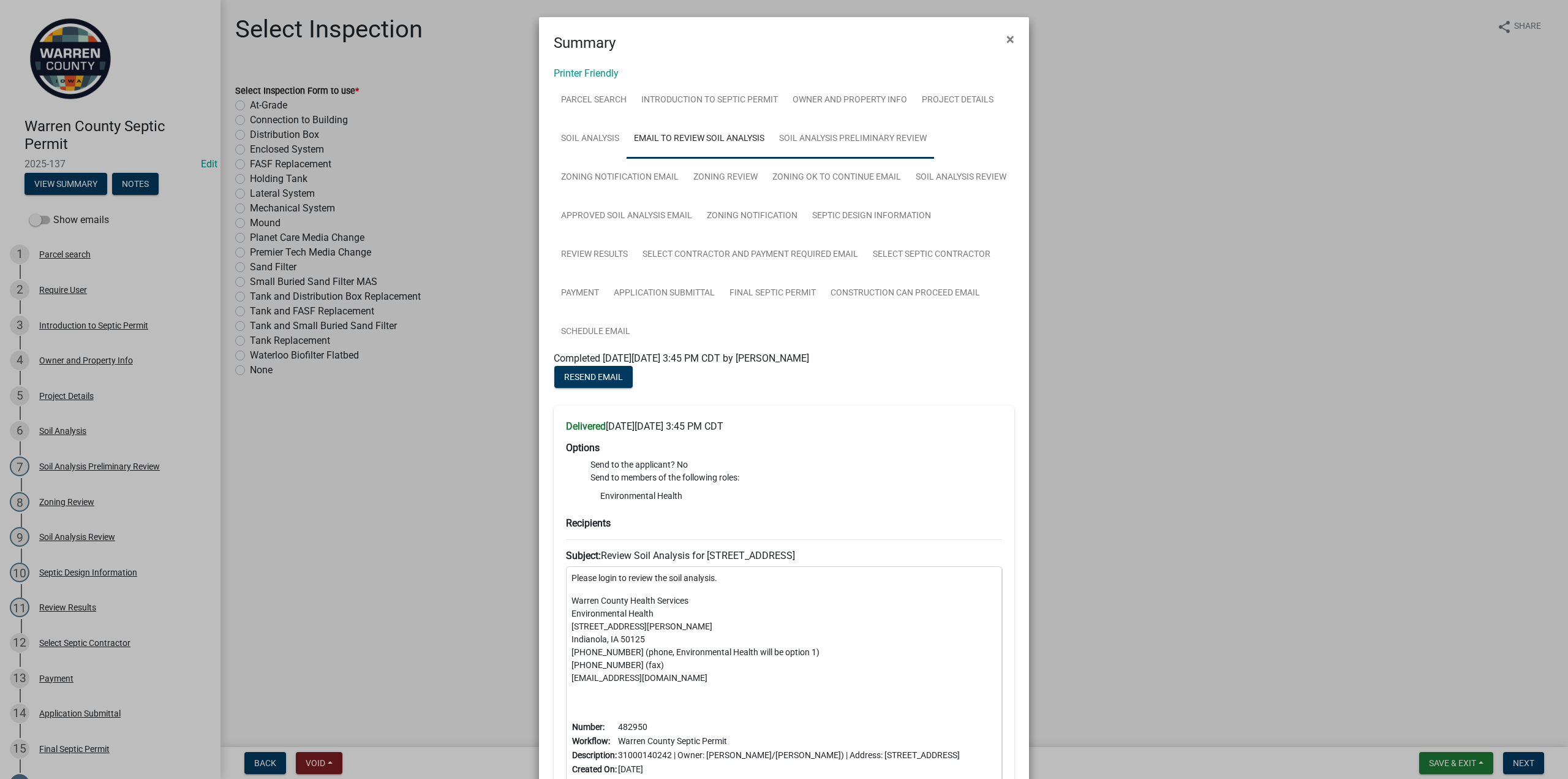
click at [838, 141] on link "Soil Analysis Preliminary Review" at bounding box center [853, 139] width 162 height 40
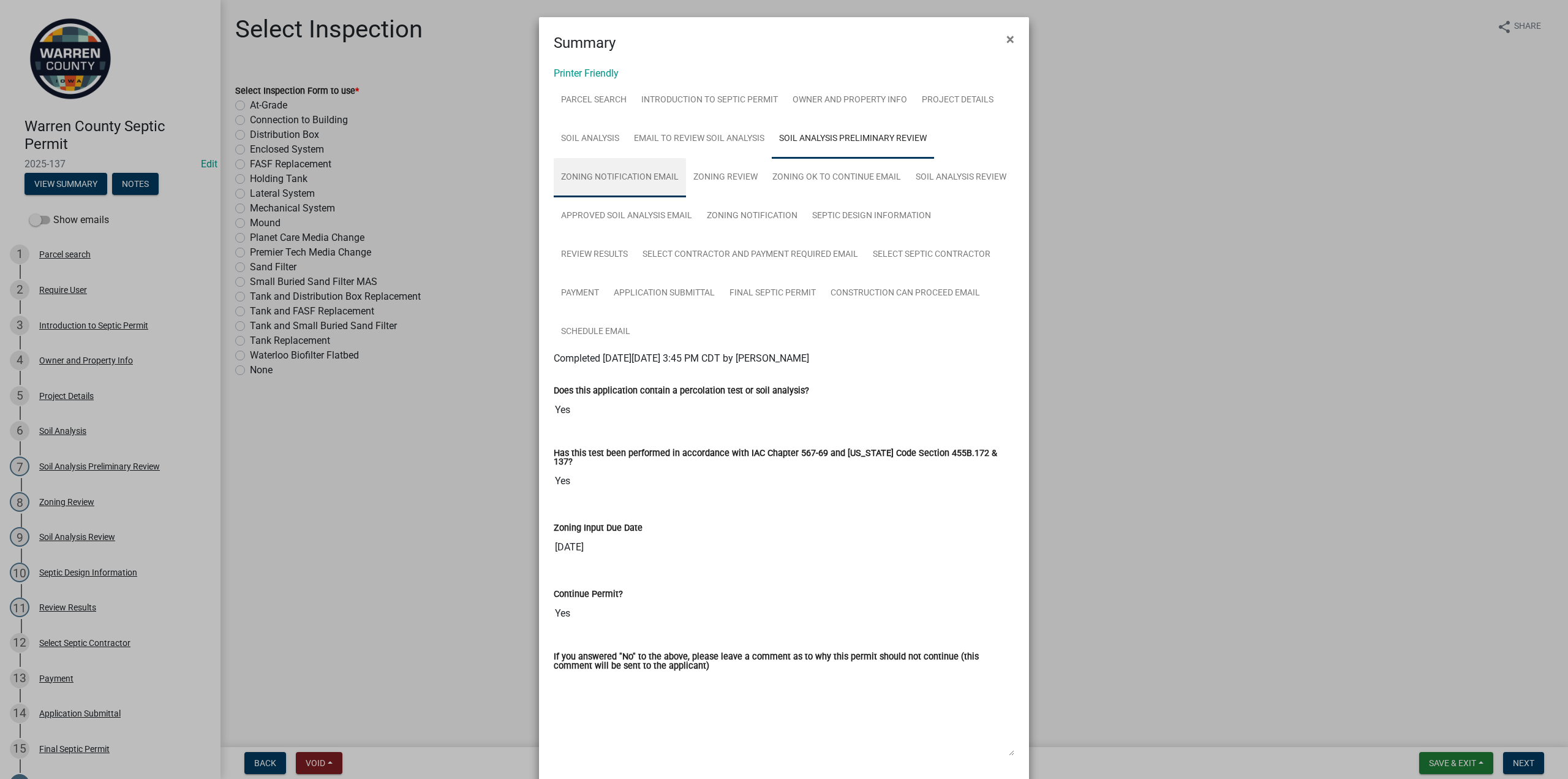
click at [605, 178] on link "Zoning Notification Email" at bounding box center [620, 178] width 132 height 40
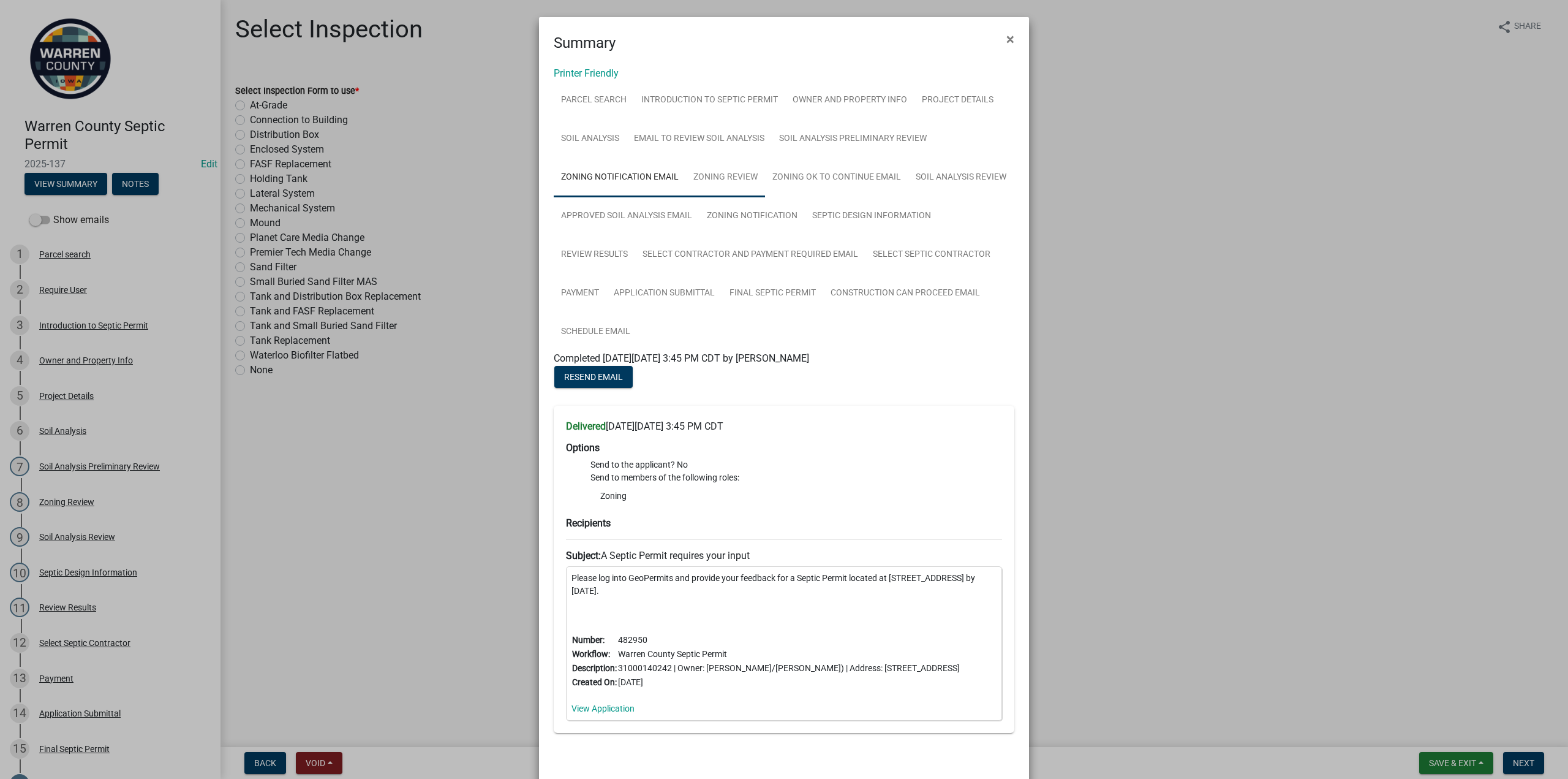
click at [713, 175] on link "Zoning Review" at bounding box center [725, 178] width 79 height 40
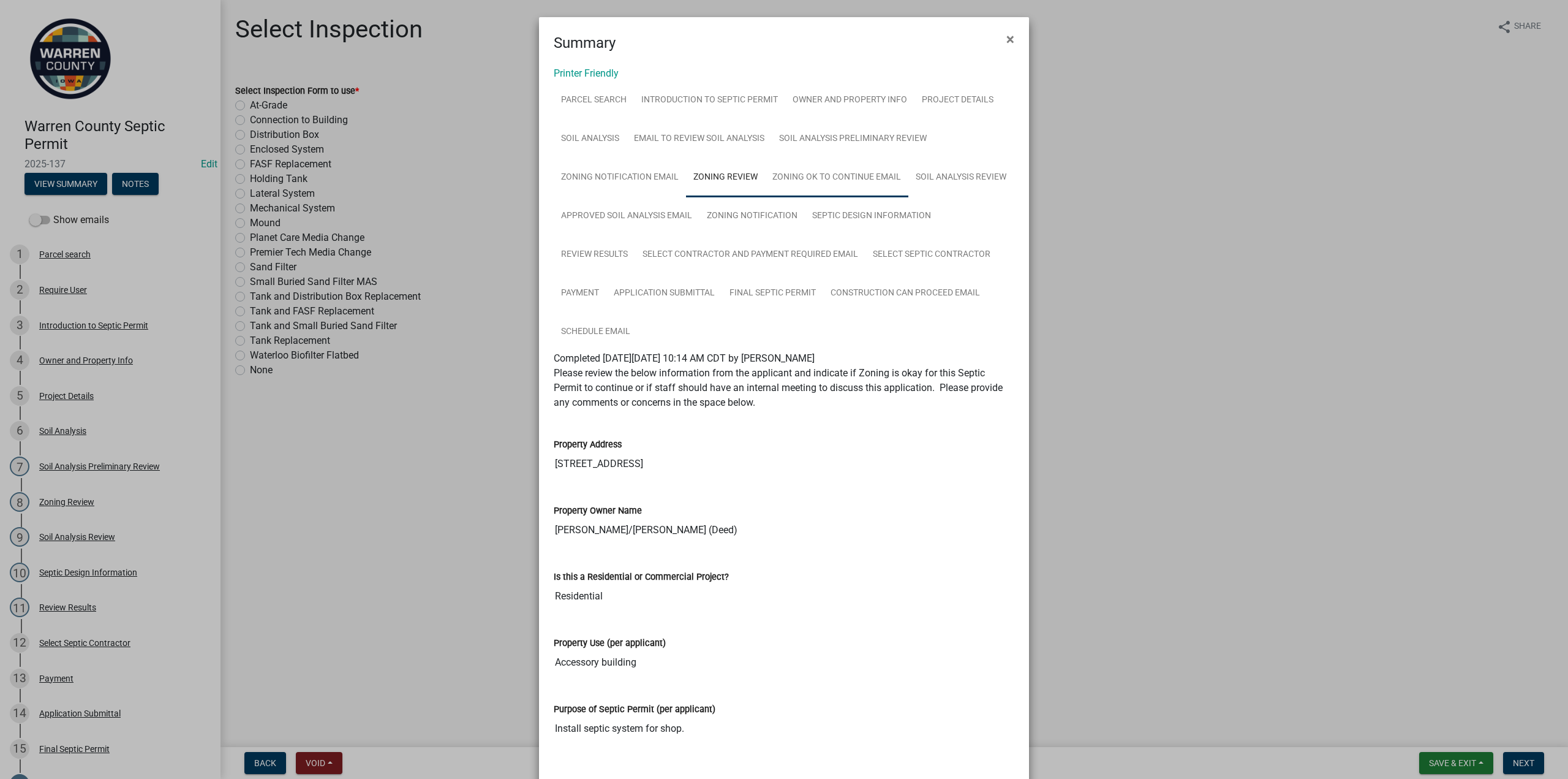
click at [817, 179] on link "Zoning OK to continue Email" at bounding box center [836, 178] width 143 height 40
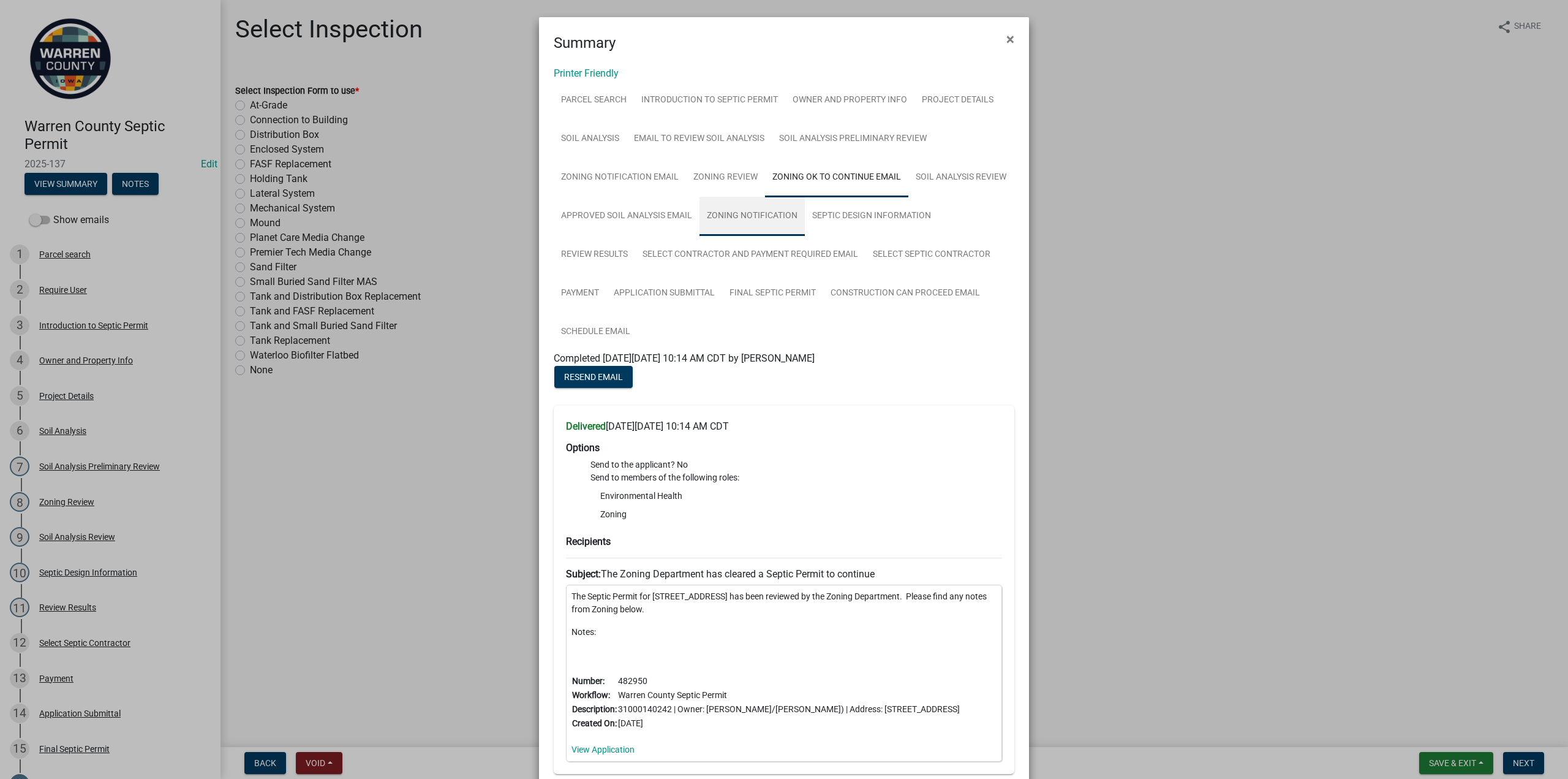
click at [763, 217] on link "Zoning Notification" at bounding box center [752, 217] width 105 height 40
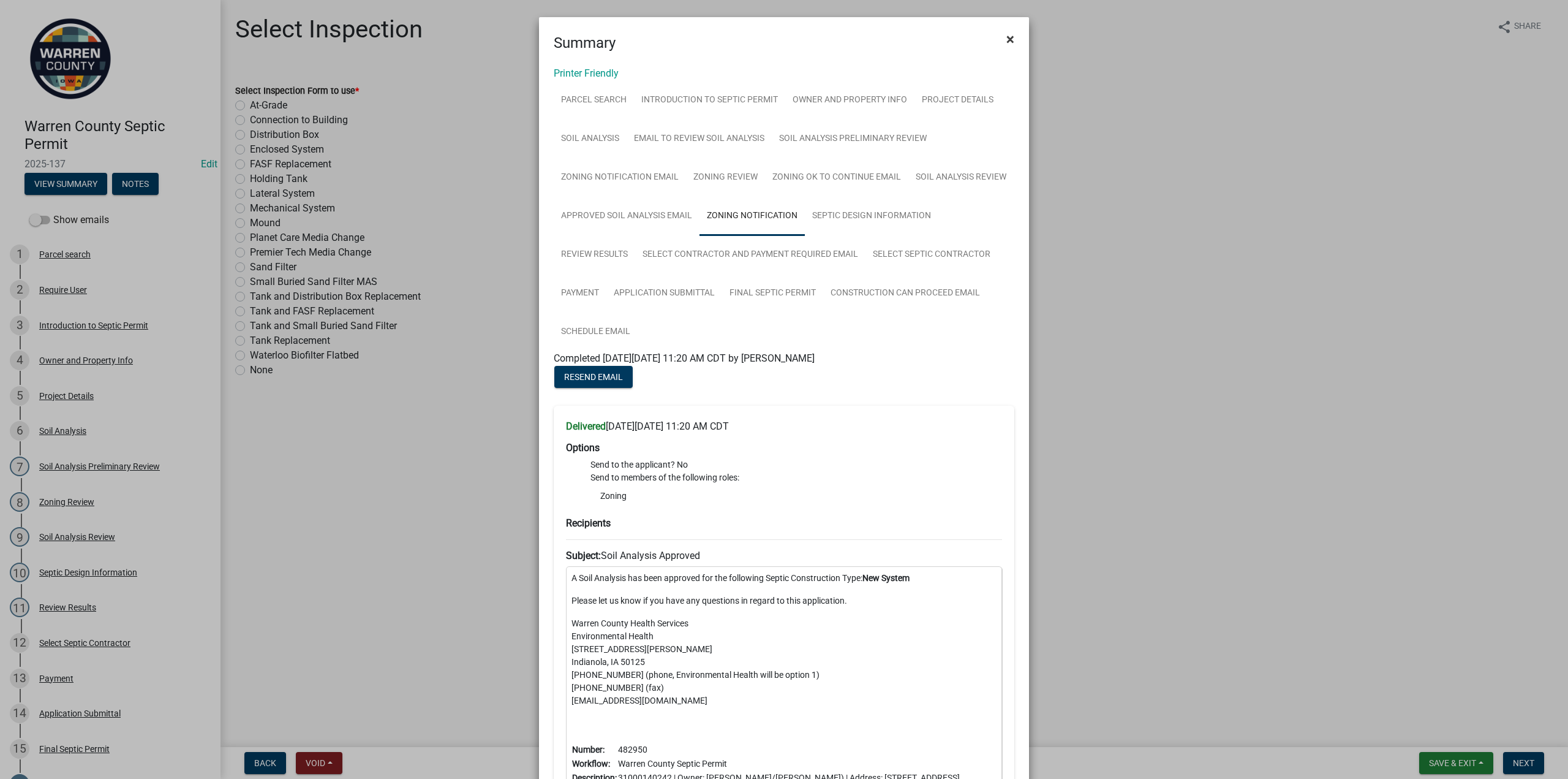
click at [1006, 42] on span "×" at bounding box center [1010, 39] width 8 height 17
